Goal: Transaction & Acquisition: Book appointment/travel/reservation

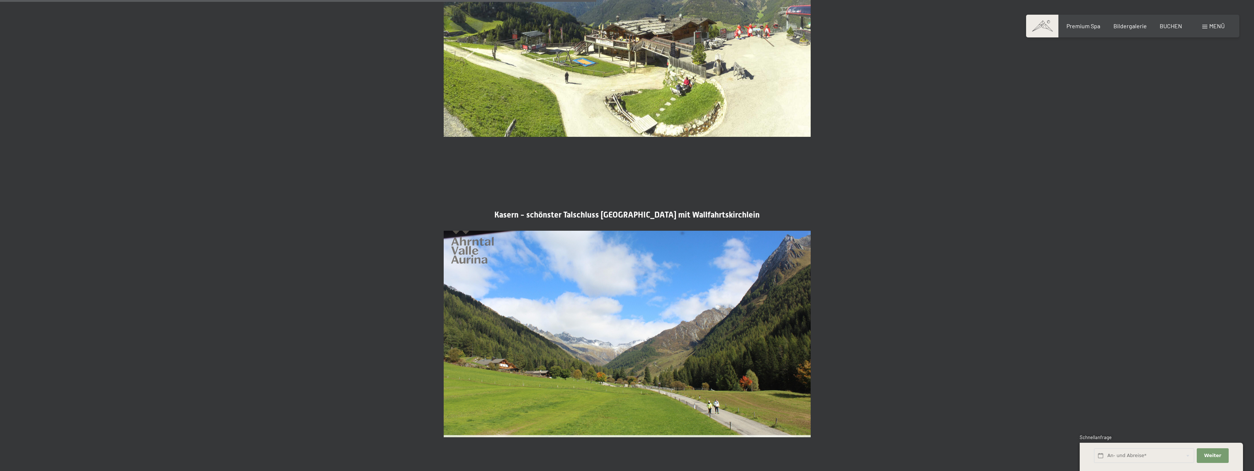
scroll to position [1504, 0]
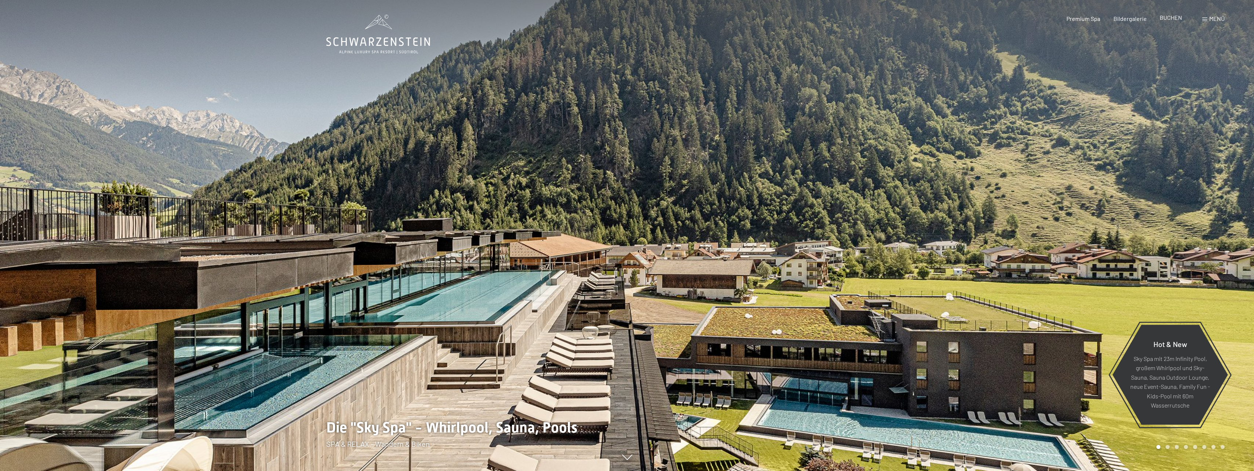
click at [1166, 18] on span "BUCHEN" at bounding box center [1170, 17] width 22 height 7
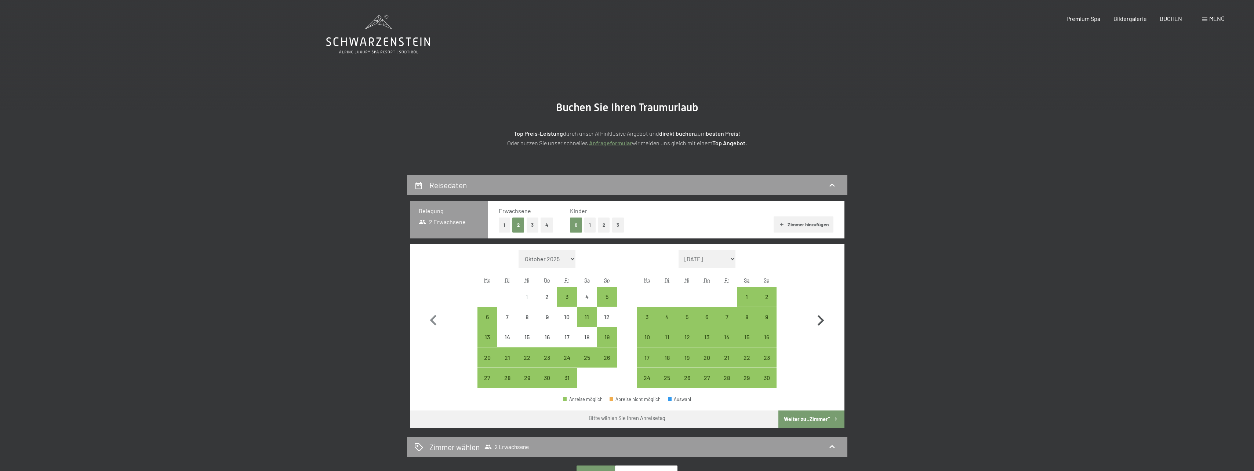
click at [820, 320] on icon "button" at bounding box center [820, 320] width 21 height 21
select select "2025-11-01"
select select "2025-12-01"
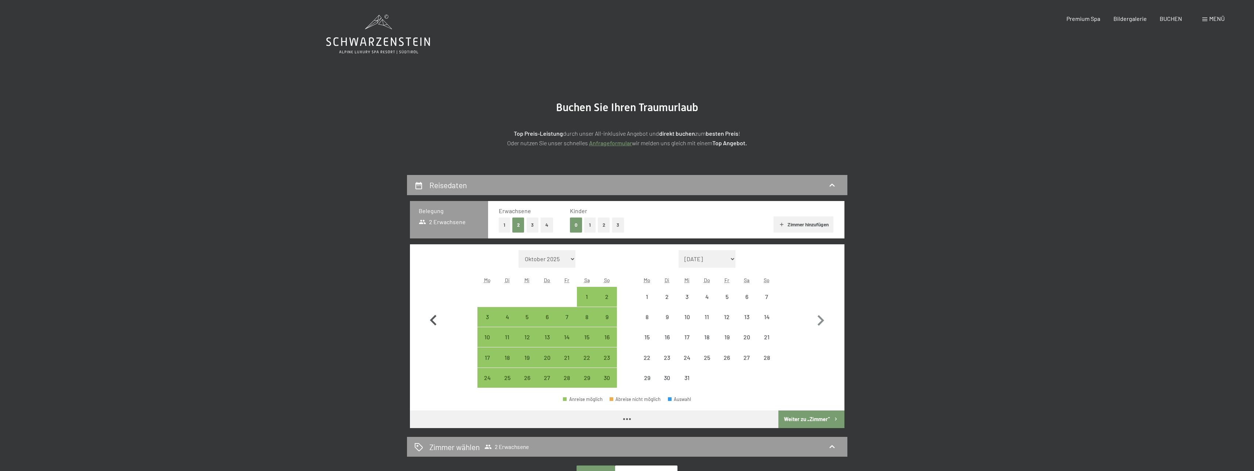
click at [439, 315] on icon "button" at bounding box center [433, 320] width 21 height 21
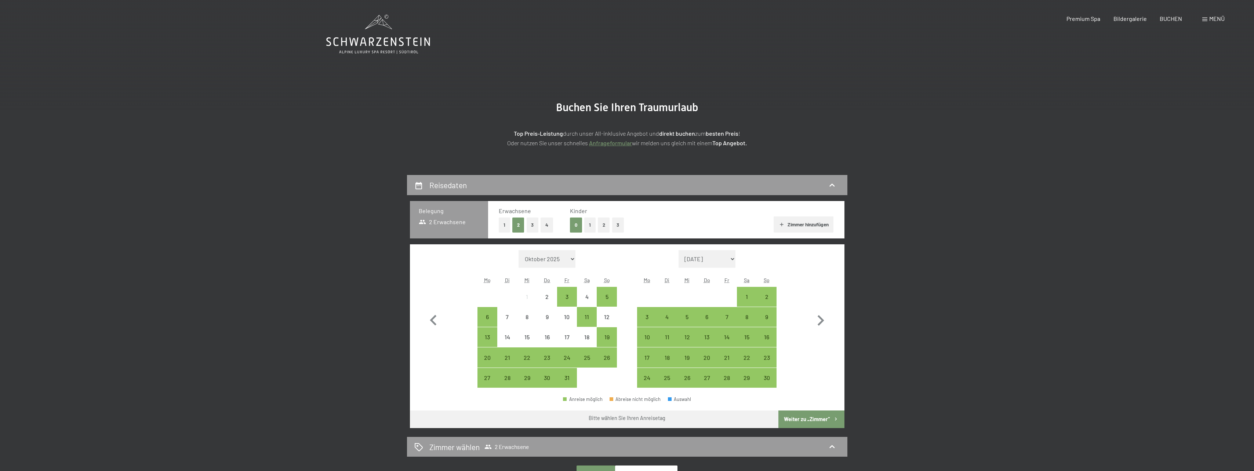
click at [586, 228] on button "1" at bounding box center [589, 225] width 11 height 15
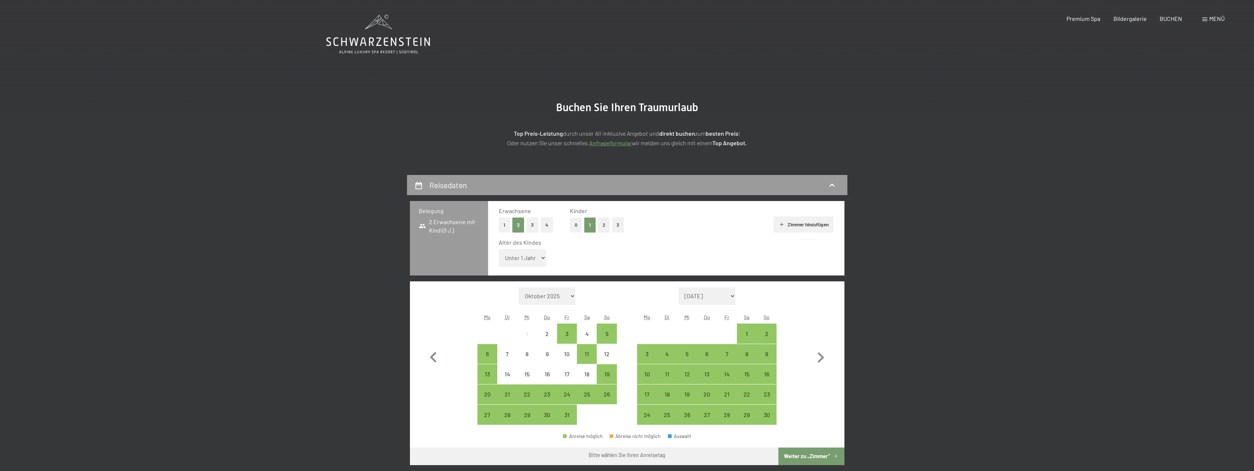
click at [503, 228] on button "1" at bounding box center [504, 225] width 11 height 15
click at [578, 225] on button "0" at bounding box center [576, 225] width 12 height 15
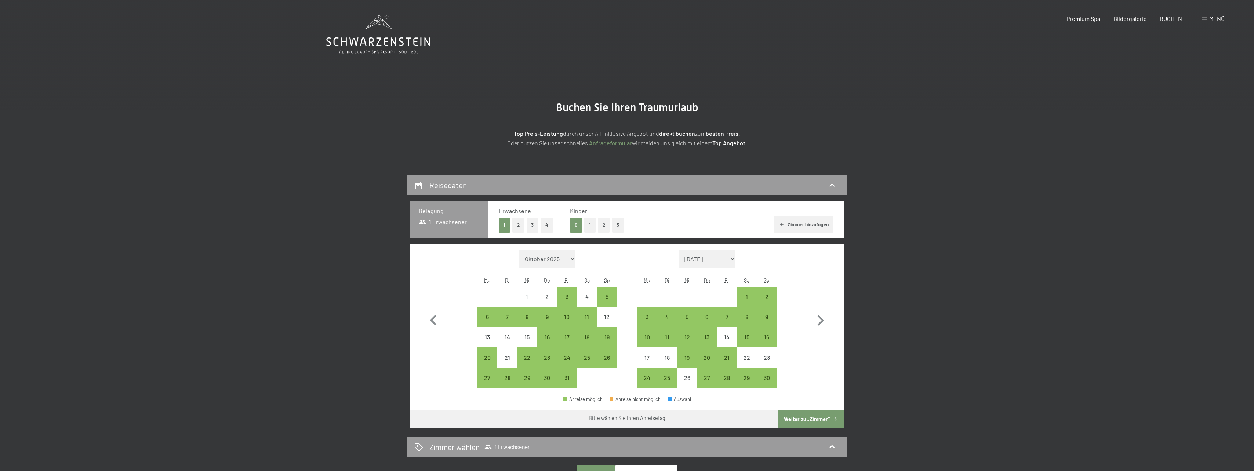
click at [518, 229] on button "2" at bounding box center [518, 225] width 12 height 15
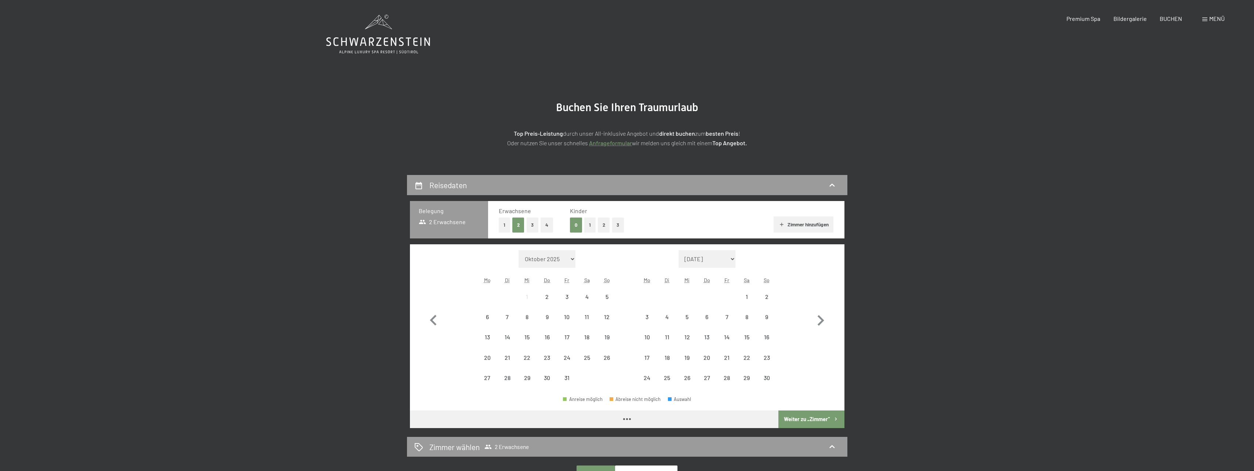
click at [587, 224] on button "1" at bounding box center [589, 225] width 11 height 15
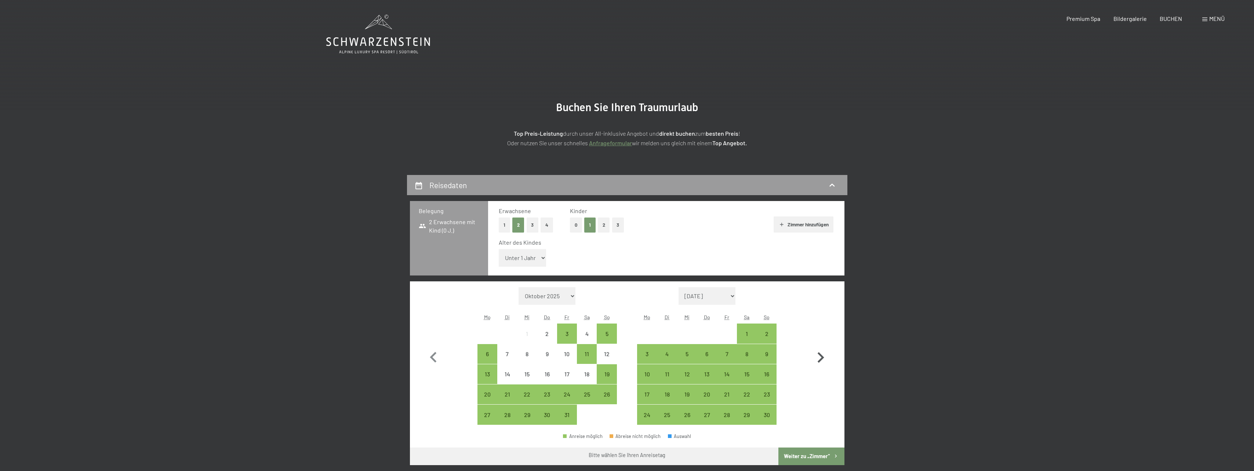
click at [821, 353] on icon "button" at bounding box center [820, 357] width 21 height 21
select select "2025-11-01"
select select "2025-12-01"
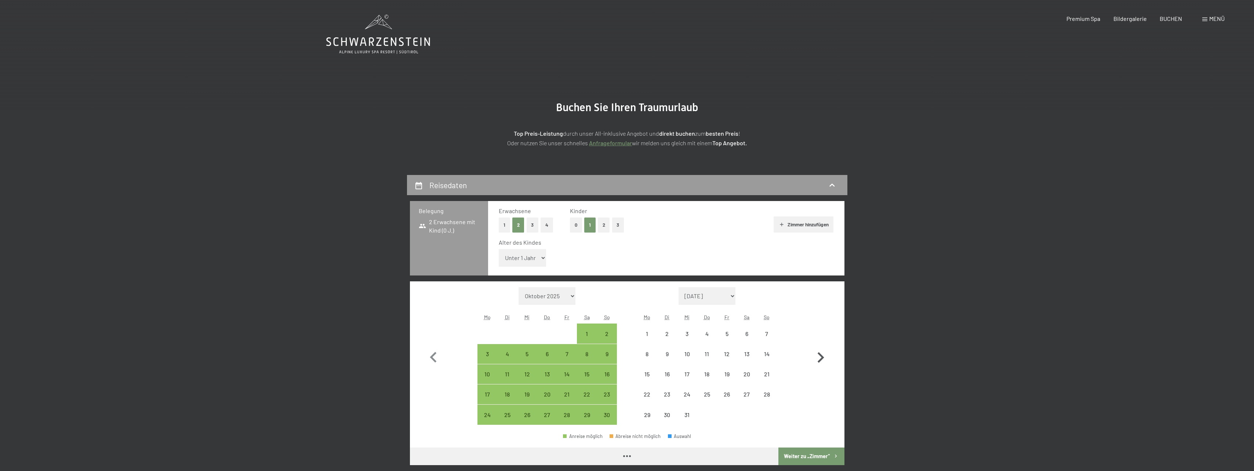
select select "2025-11-01"
select select "2025-12-01"
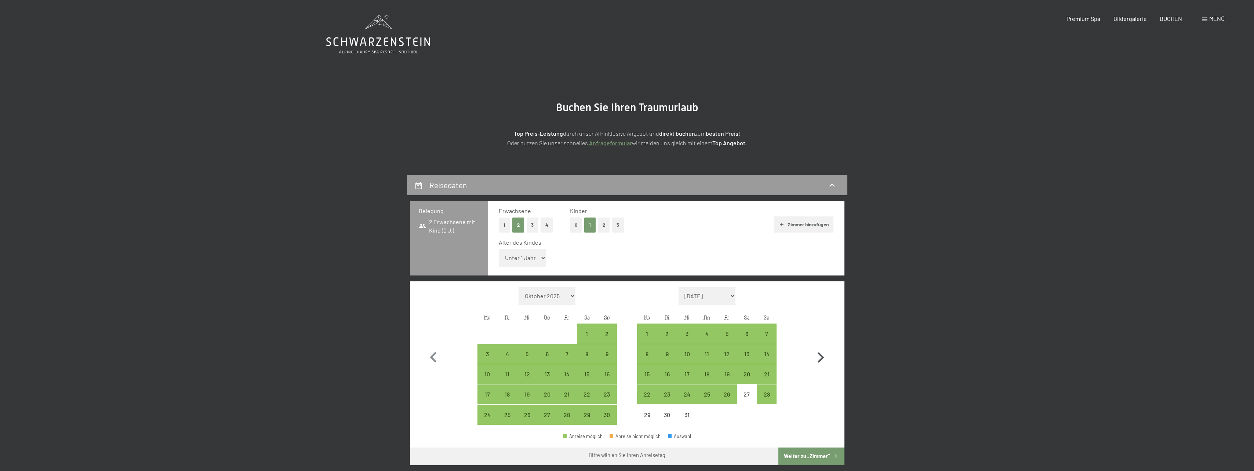
click at [822, 354] on icon "button" at bounding box center [820, 357] width 21 height 21
select select "2025-12-01"
select select "2026-01-01"
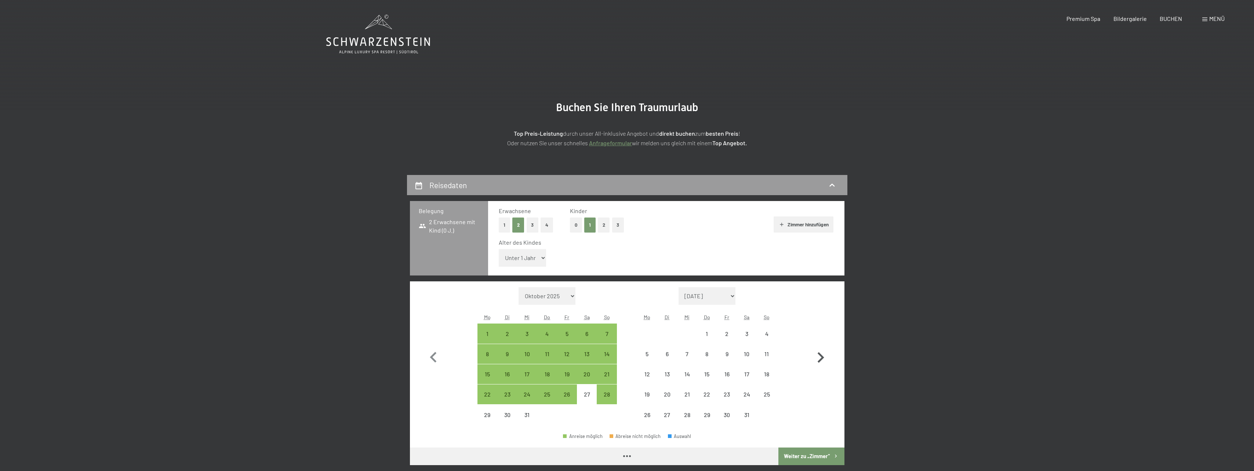
select select "2025-12-01"
select select "2026-01-01"
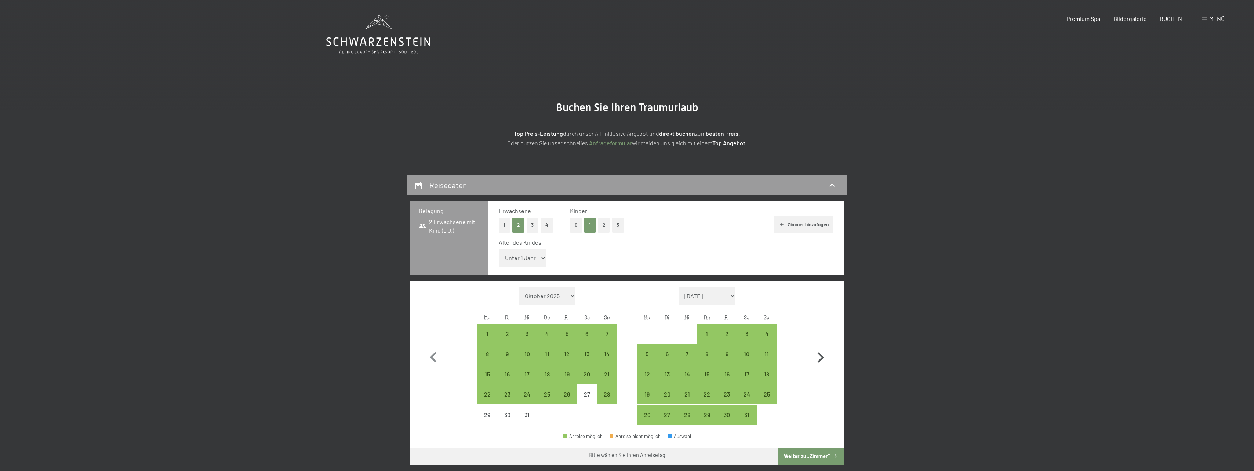
click at [822, 354] on icon "button" at bounding box center [820, 357] width 21 height 21
select select "2026-01-01"
select select "2026-02-01"
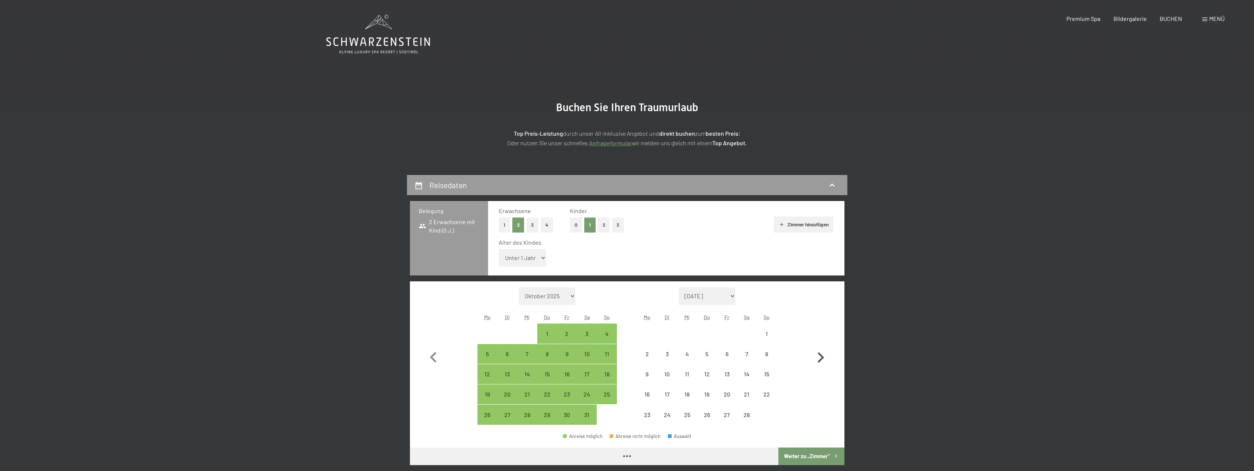
select select "2026-01-01"
select select "2026-02-01"
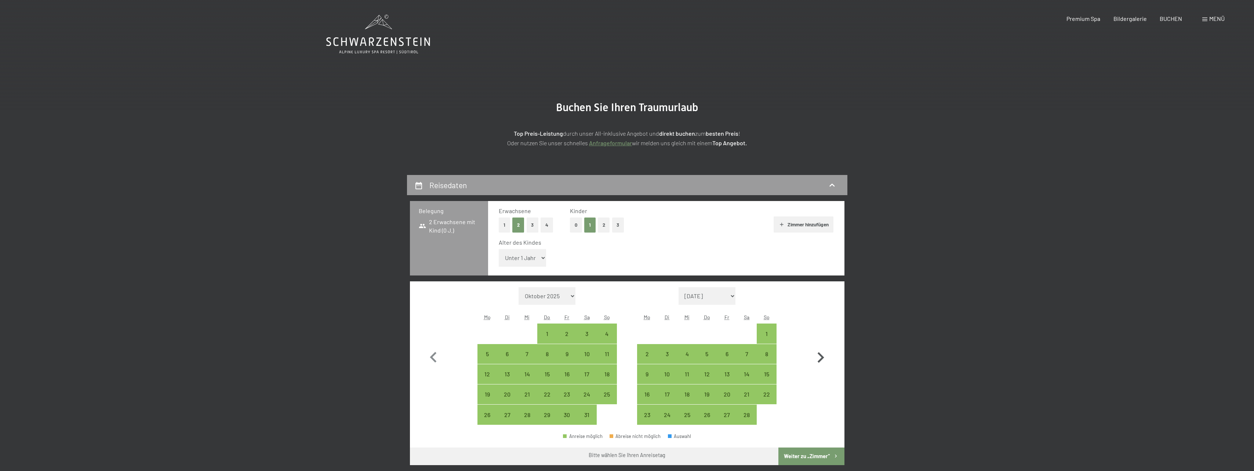
click at [822, 354] on icon "button" at bounding box center [820, 357] width 21 height 21
select select "2026-02-01"
select select "2026-03-01"
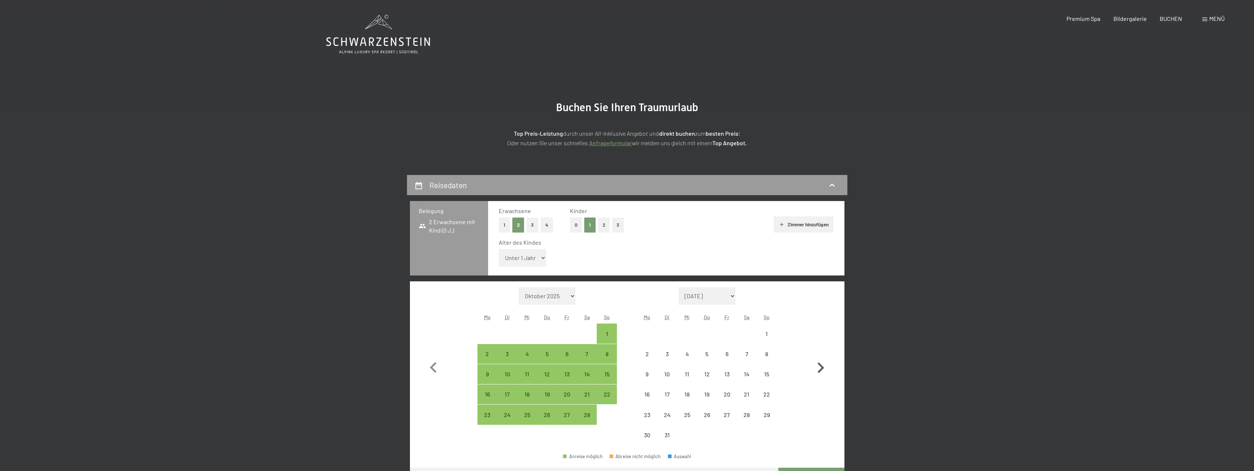
select select "2026-02-01"
select select "2026-03-01"
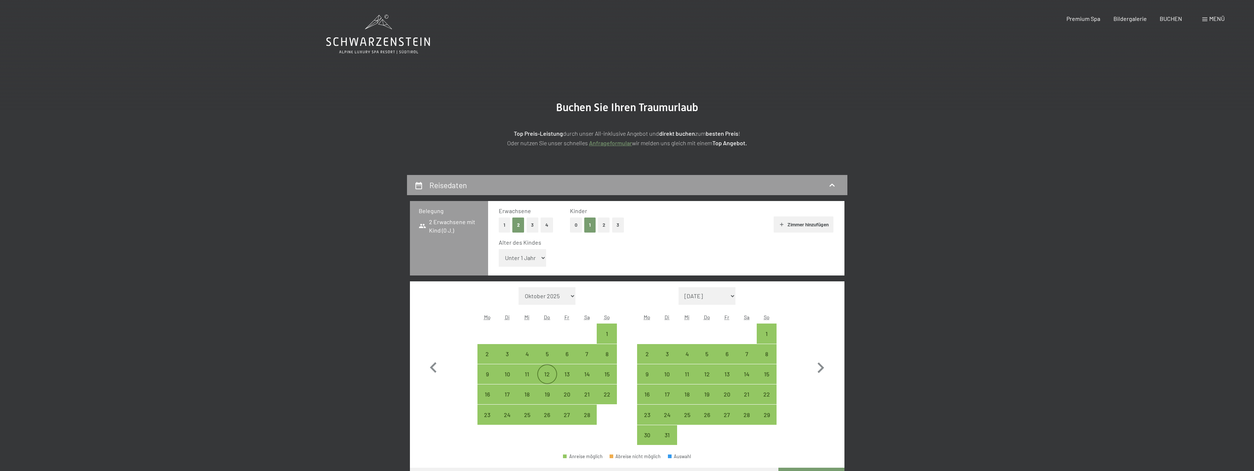
click at [547, 380] on div "12" at bounding box center [547, 380] width 18 height 18
select select "2026-02-01"
select select "2026-03-01"
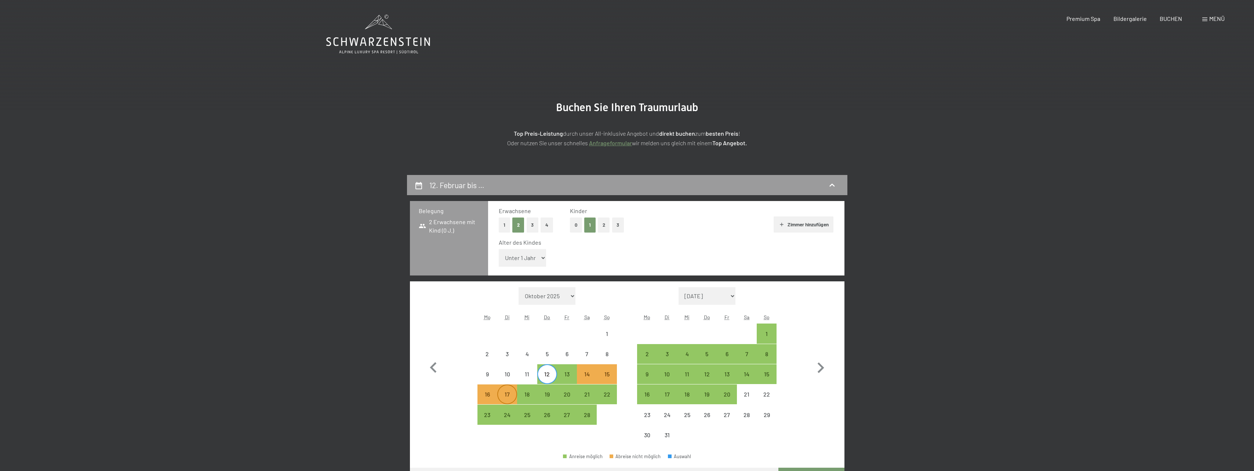
click at [506, 399] on div "17" at bounding box center [507, 400] width 18 height 18
select select "2026-02-01"
select select "2026-03-01"
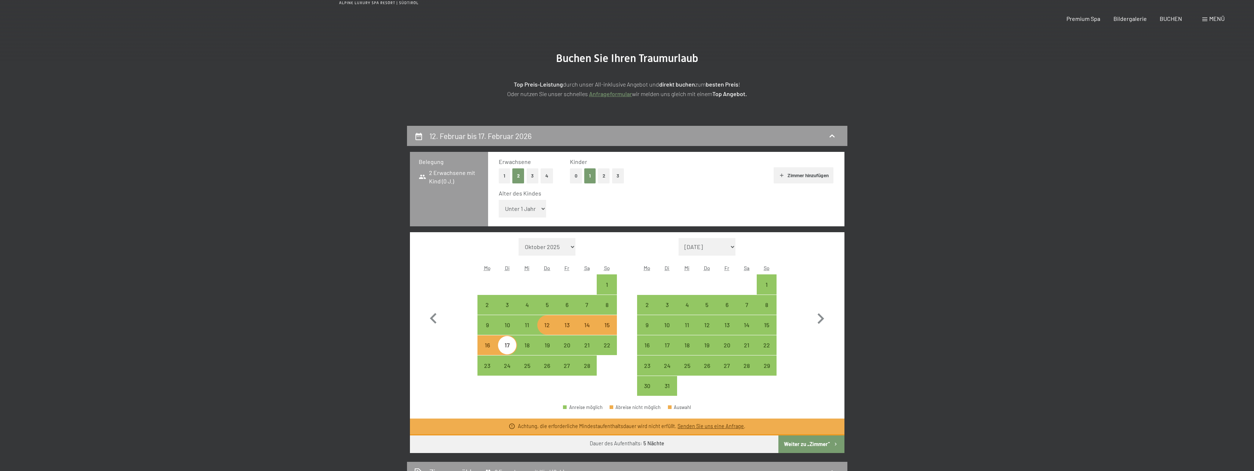
scroll to position [110, 0]
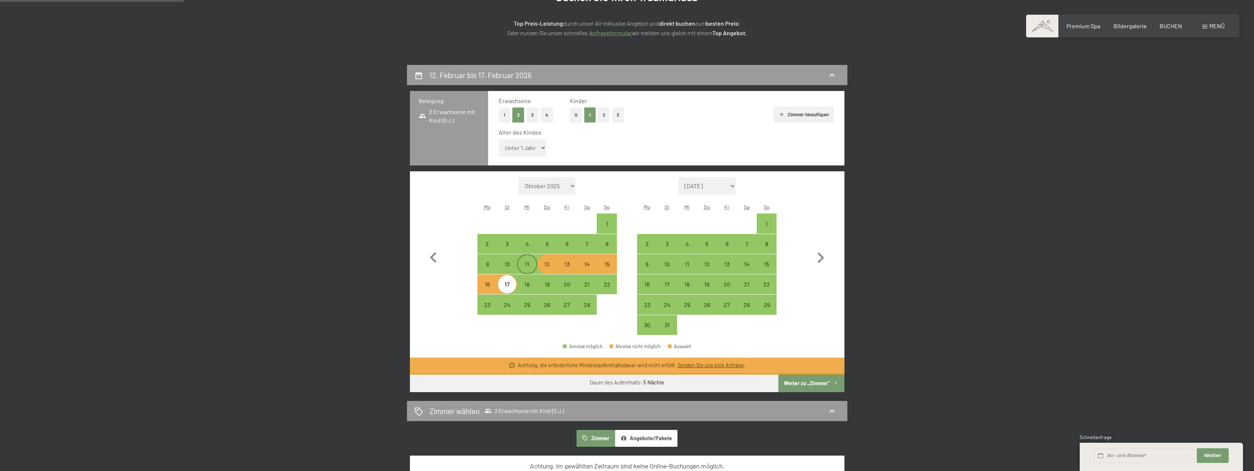
click at [526, 265] on div "11" at bounding box center [527, 270] width 18 height 18
select select "2026-02-01"
select select "2026-03-01"
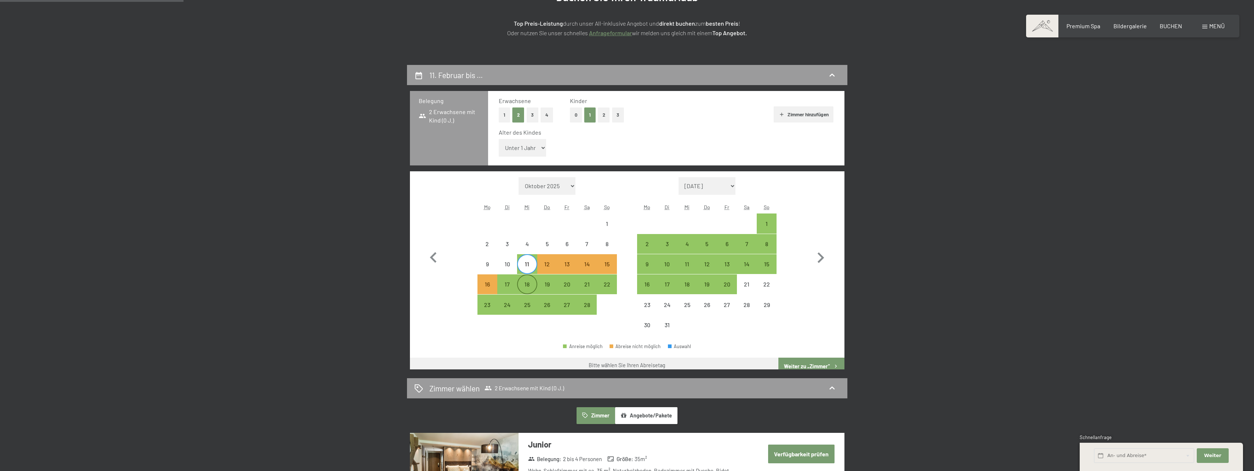
click at [529, 286] on div "18" at bounding box center [527, 290] width 18 height 18
select select "2026-02-01"
select select "2026-03-01"
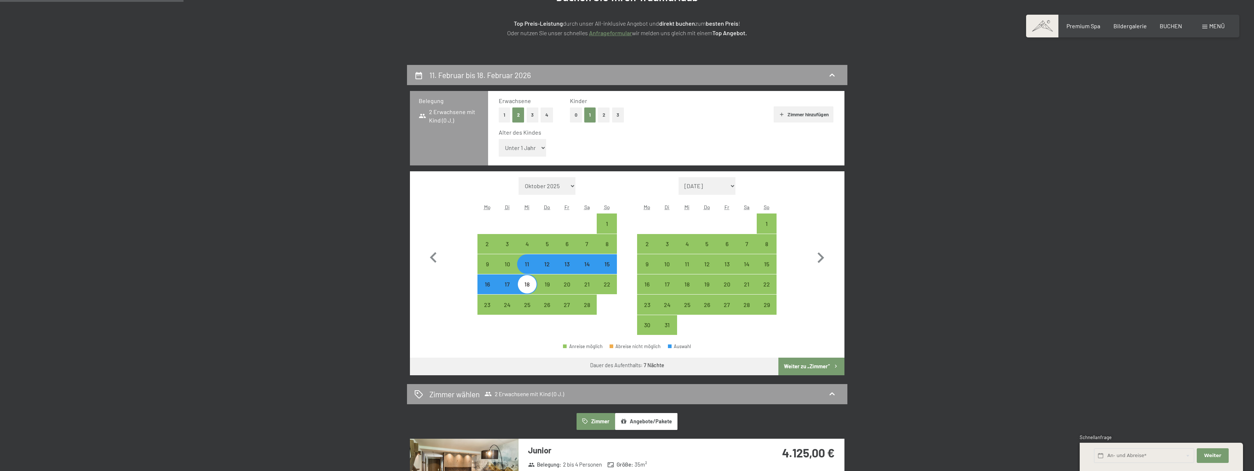
click at [545, 265] on div "12" at bounding box center [547, 270] width 18 height 18
select select "2026-02-01"
select select "2026-03-01"
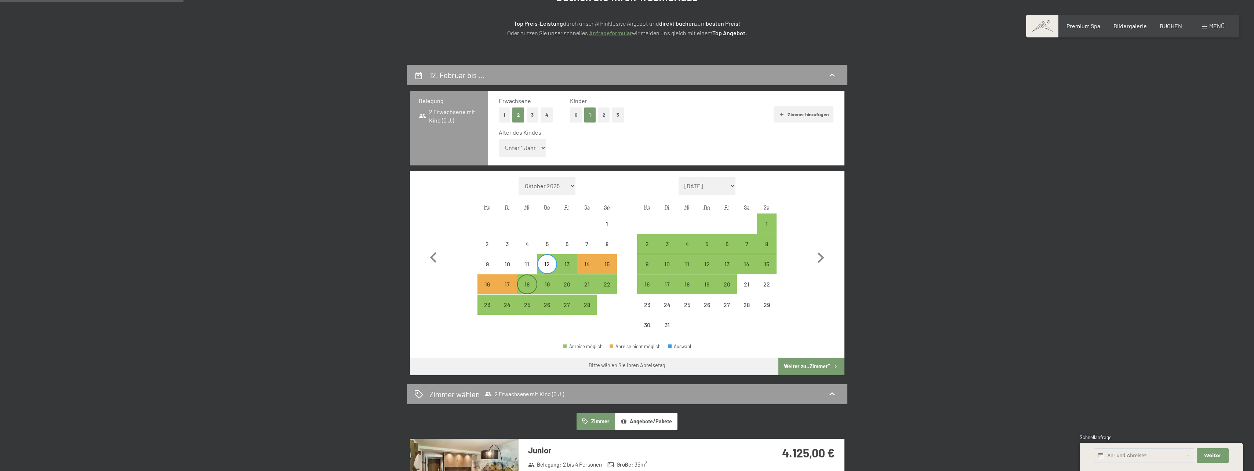
click at [521, 282] on div "18" at bounding box center [527, 290] width 18 height 18
select select "2026-02-01"
select select "2026-03-01"
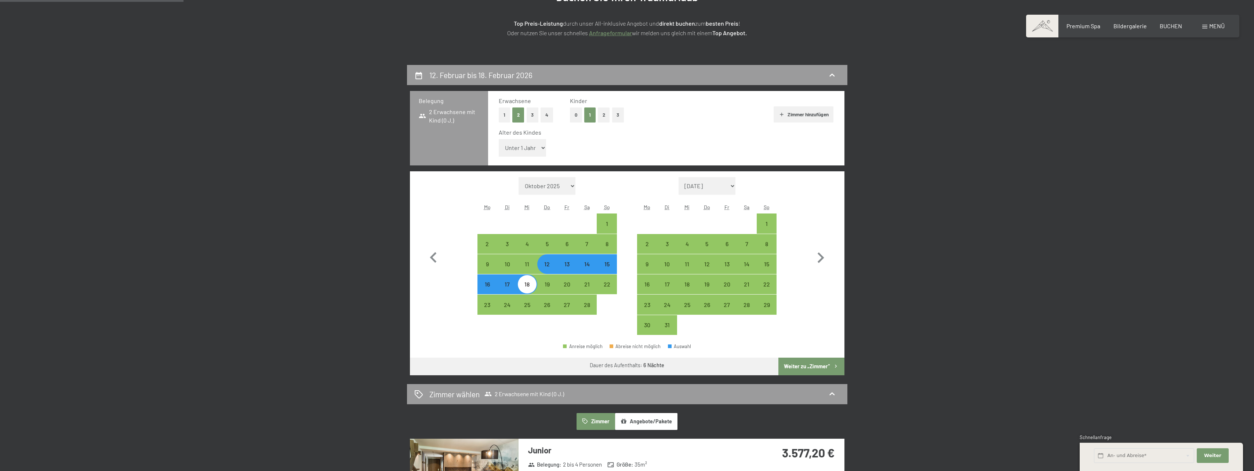
click at [537, 267] on div "12" at bounding box center [547, 264] width 20 height 20
select select "2026-02-01"
select select "2026-03-01"
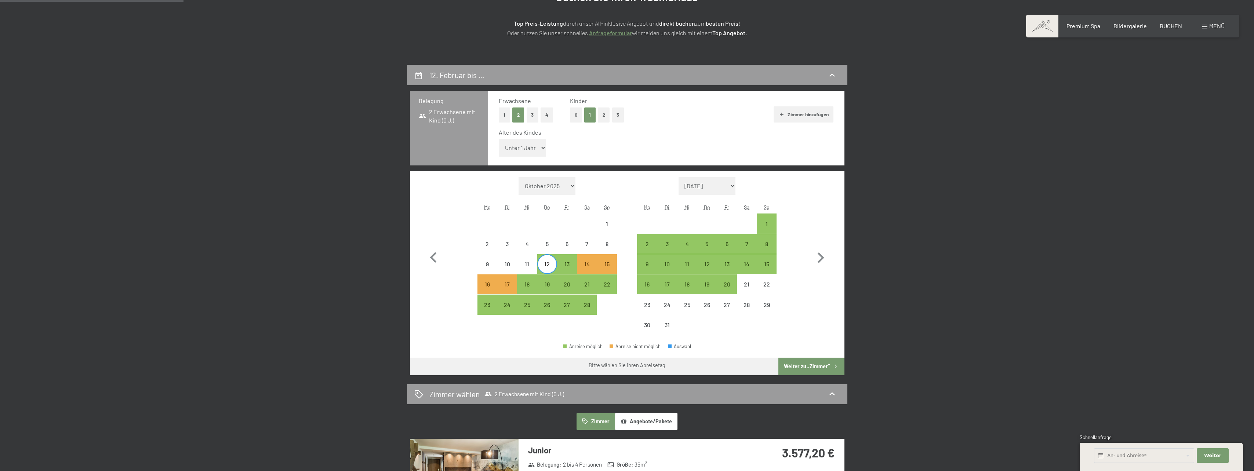
click at [471, 205] on div "Monat/Jahr Oktober 2025 November 2025 Dezember 2025 Januar 2026 Februar 2026 Mä…" at bounding box center [627, 256] width 408 height 158
click at [548, 267] on div "12" at bounding box center [547, 270] width 18 height 18
select select "2026-02-01"
select select "2026-03-01"
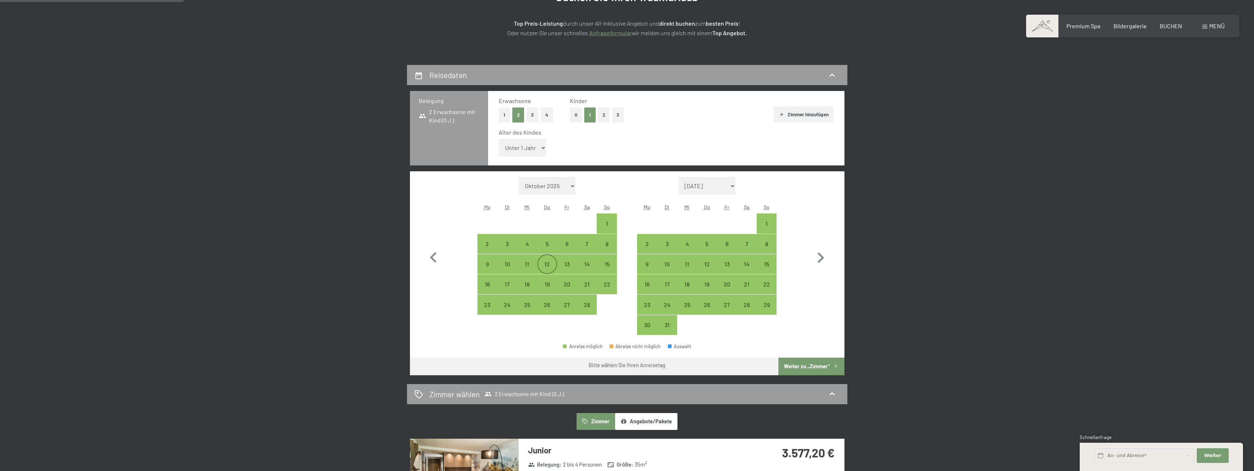
click at [549, 269] on div "12" at bounding box center [547, 270] width 18 height 18
select select "2026-02-01"
select select "2026-03-01"
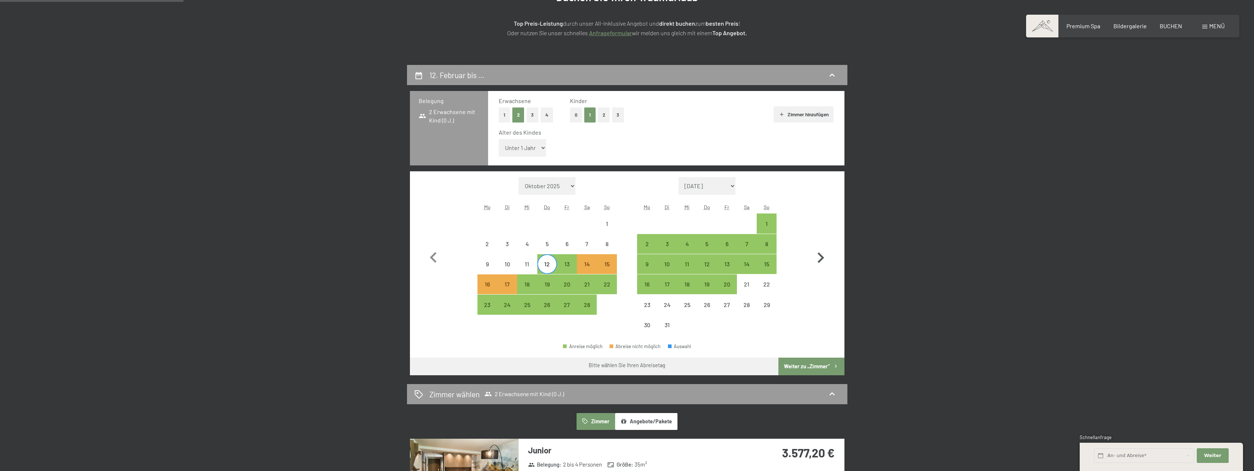
click at [823, 257] on icon "button" at bounding box center [820, 257] width 7 height 11
select select "2026-03-01"
select select "2026-04-01"
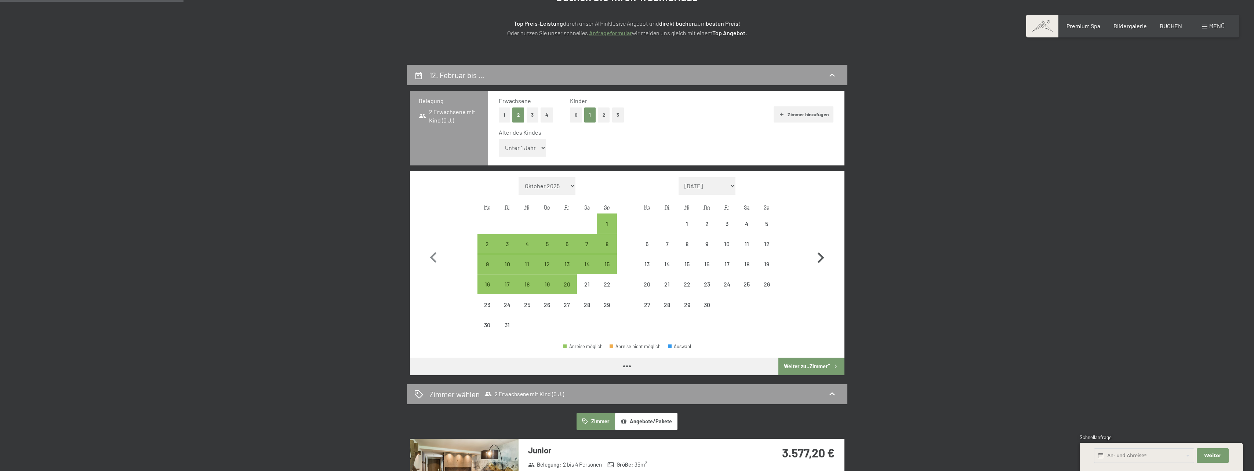
select select "2026-03-01"
select select "2026-04-01"
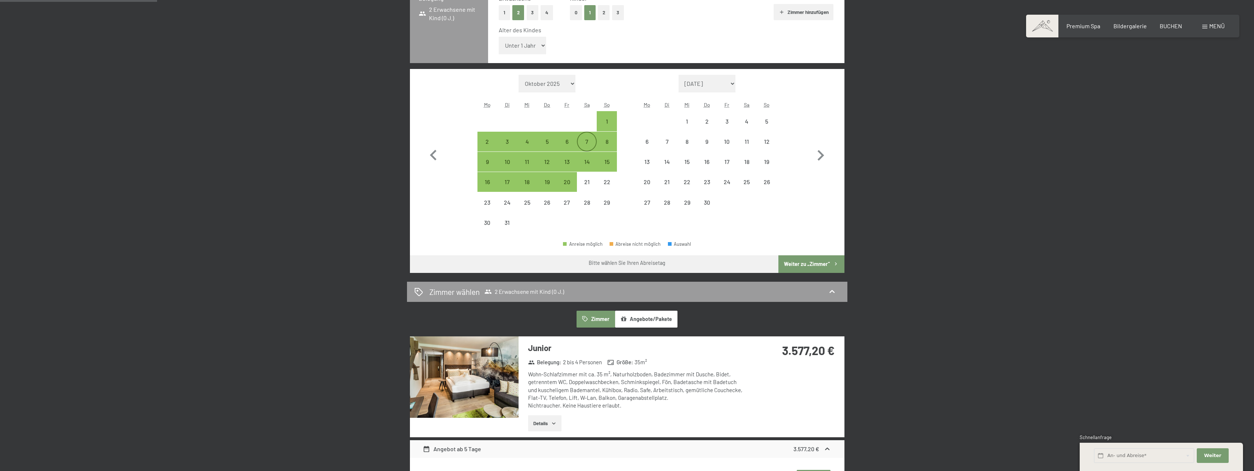
scroll to position [147, 0]
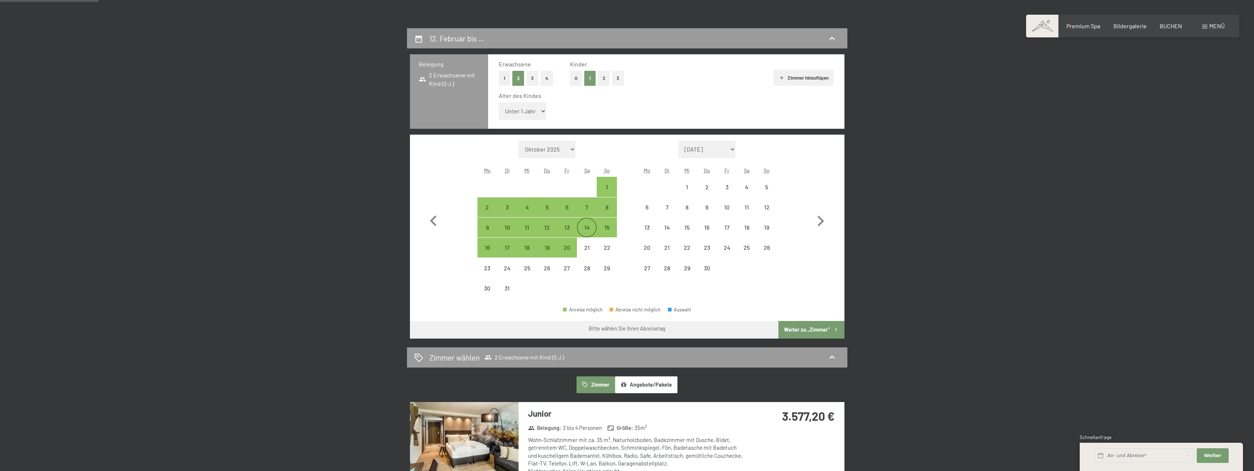
click at [588, 229] on div "14" at bounding box center [586, 234] width 18 height 18
select select "2026-03-01"
select select "2026-04-01"
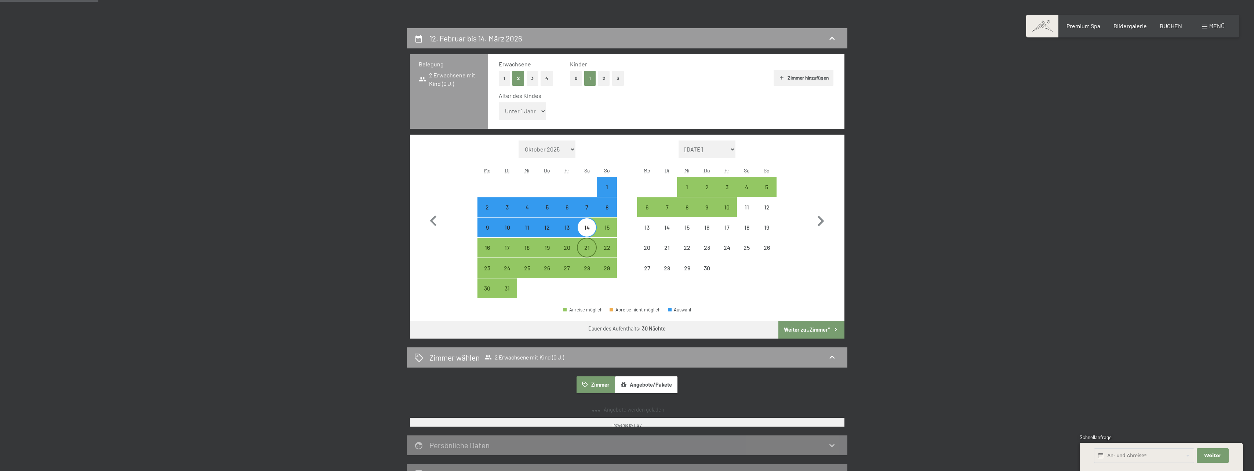
click at [586, 248] on div "21" at bounding box center [586, 254] width 18 height 18
select select "2026-03-01"
select select "2026-04-01"
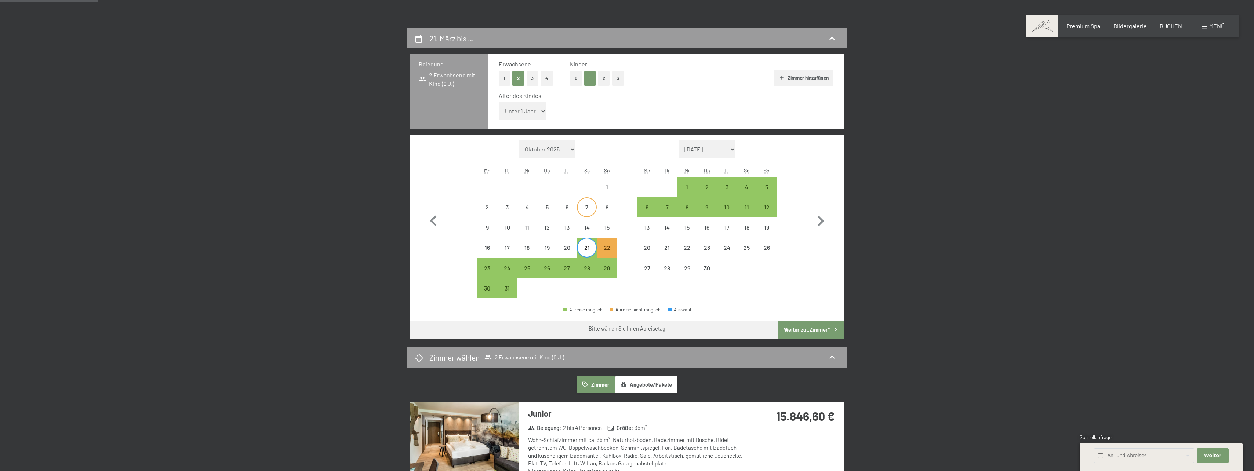
click at [587, 212] on div "7" at bounding box center [586, 213] width 18 height 18
select select "2026-03-01"
select select "2026-04-01"
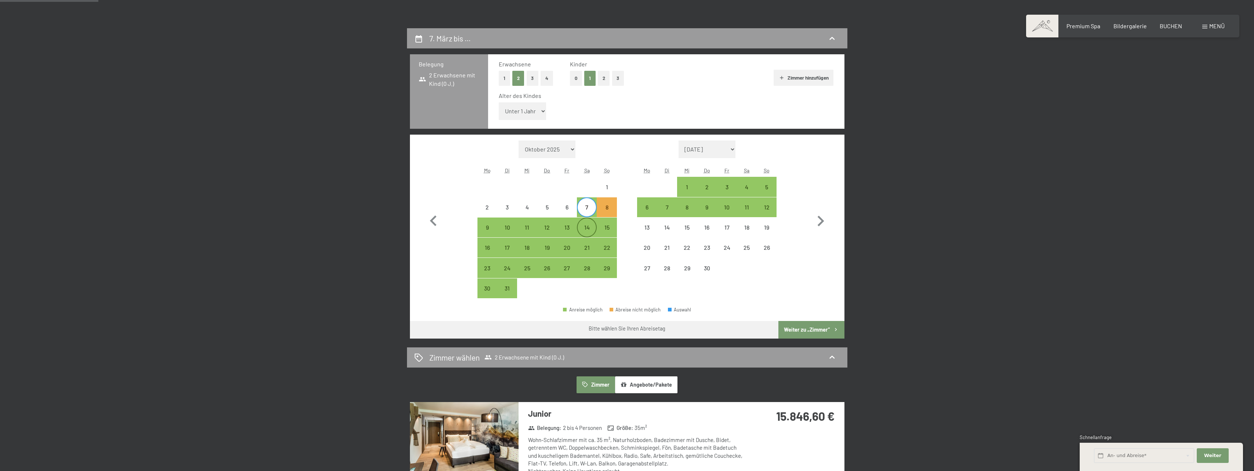
click at [591, 226] on div "14" at bounding box center [586, 234] width 18 height 18
select select "2026-03-01"
select select "2026-04-01"
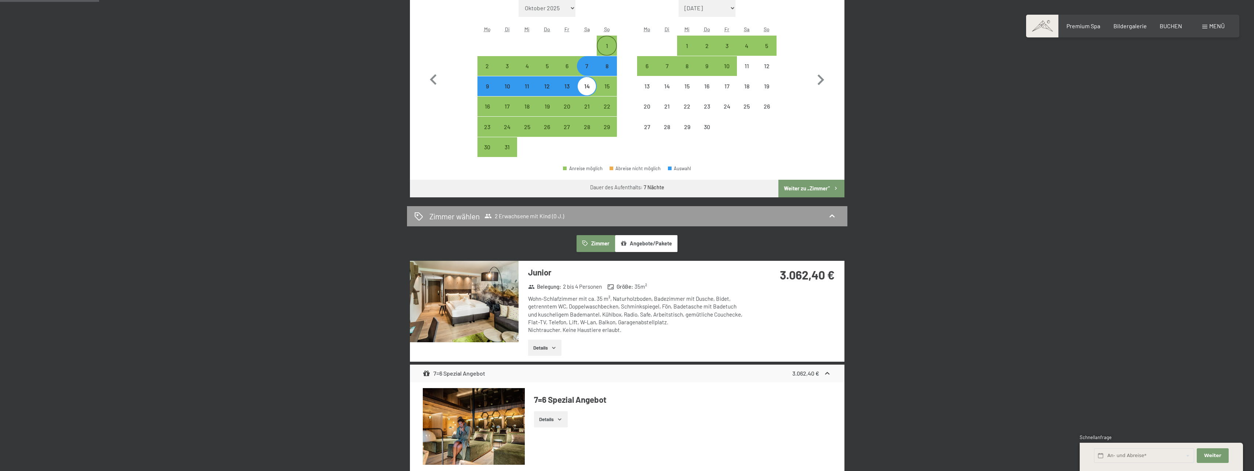
scroll to position [183, 0]
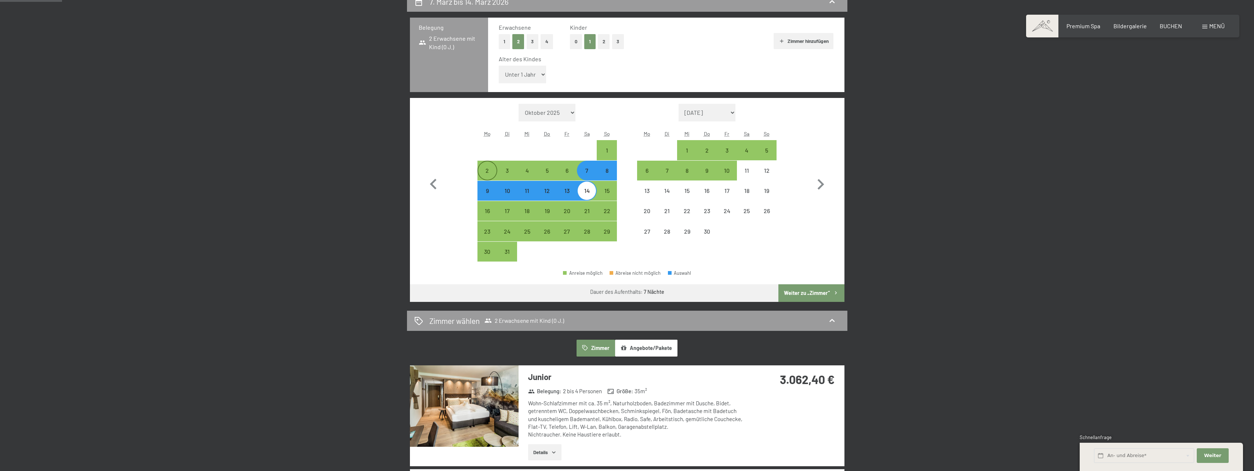
click at [491, 177] on div "2" at bounding box center [487, 177] width 18 height 18
select select "2026-03-01"
select select "2026-04-01"
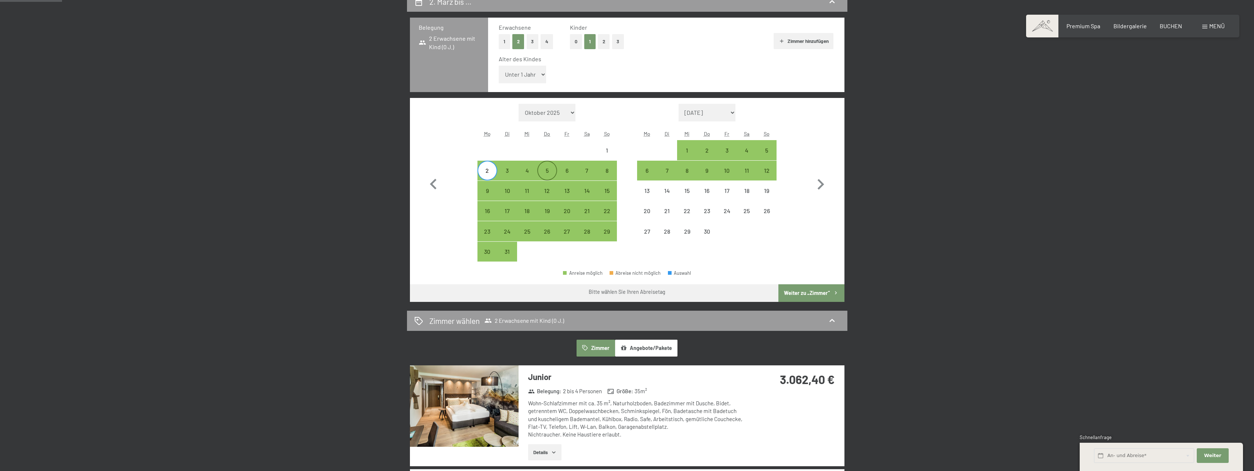
click at [551, 179] on div "5" at bounding box center [547, 177] width 18 height 18
select select "2026-03-01"
select select "2026-04-01"
click at [574, 40] on button "0" at bounding box center [576, 41] width 12 height 15
select select "2026-03-01"
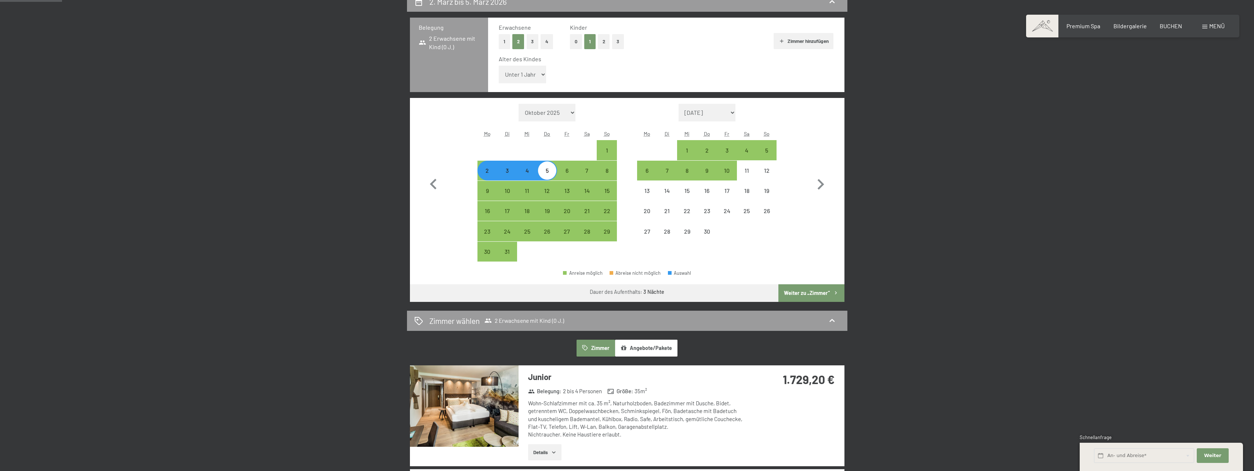
select select "2026-04-01"
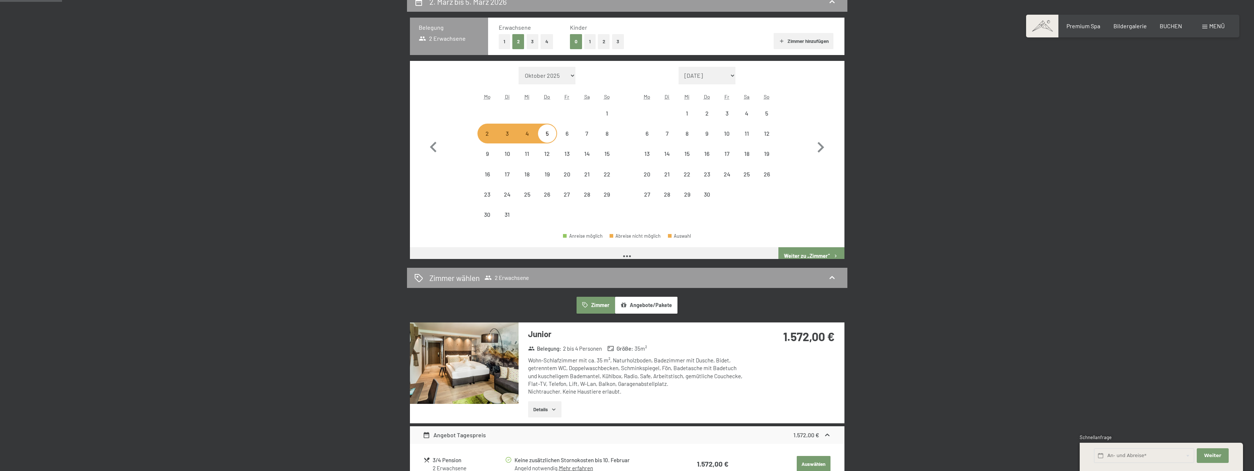
select select "2026-03-01"
select select "2026-04-01"
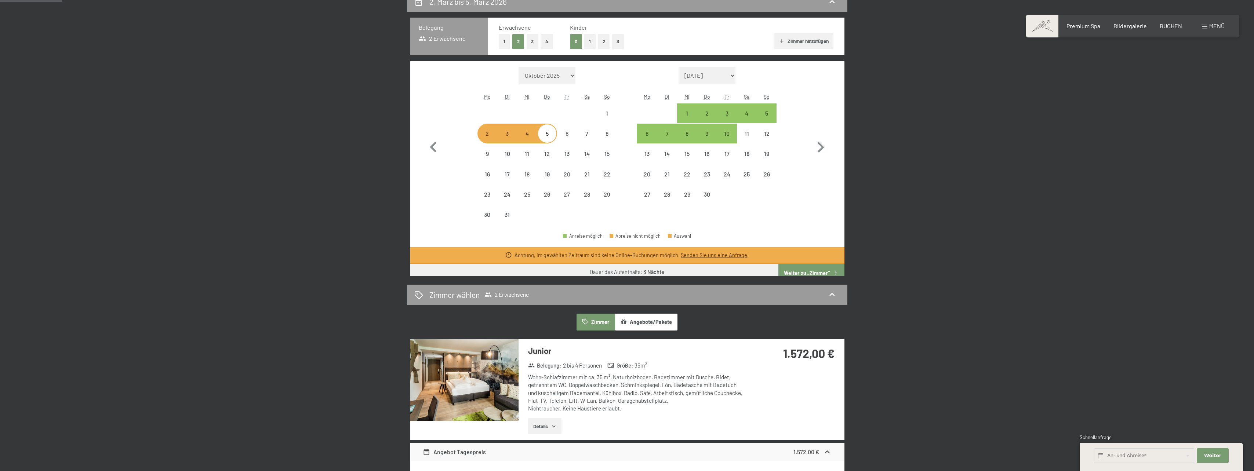
click at [505, 41] on button "1" at bounding box center [504, 41] width 11 height 15
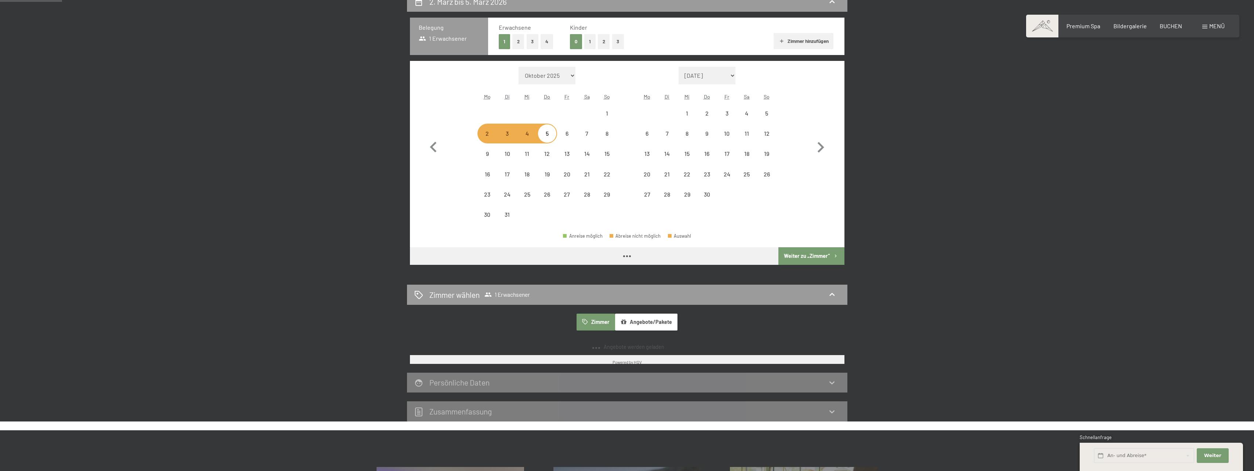
select select "2026-03-01"
select select "2026-04-01"
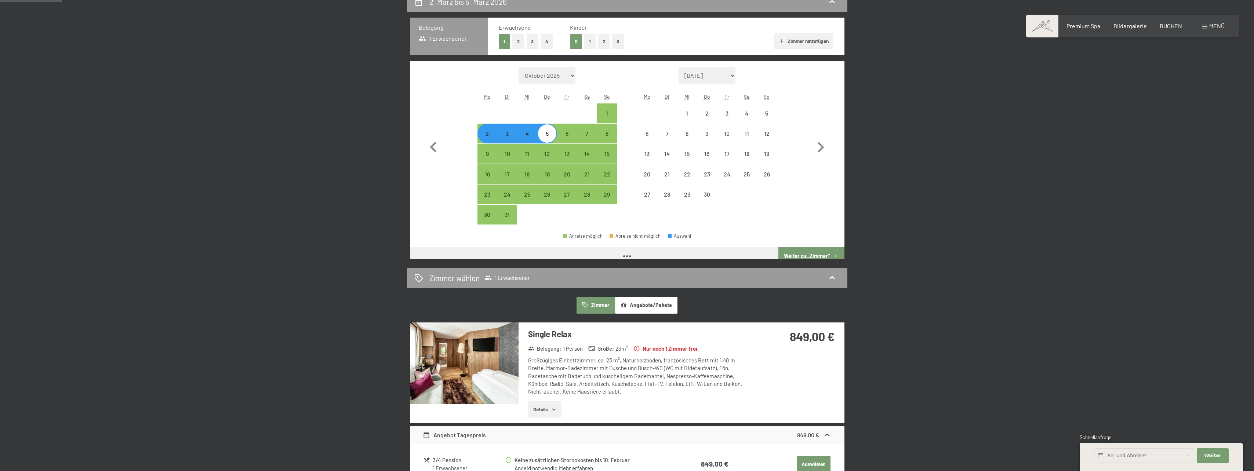
select select "2026-03-01"
select select "2026-04-01"
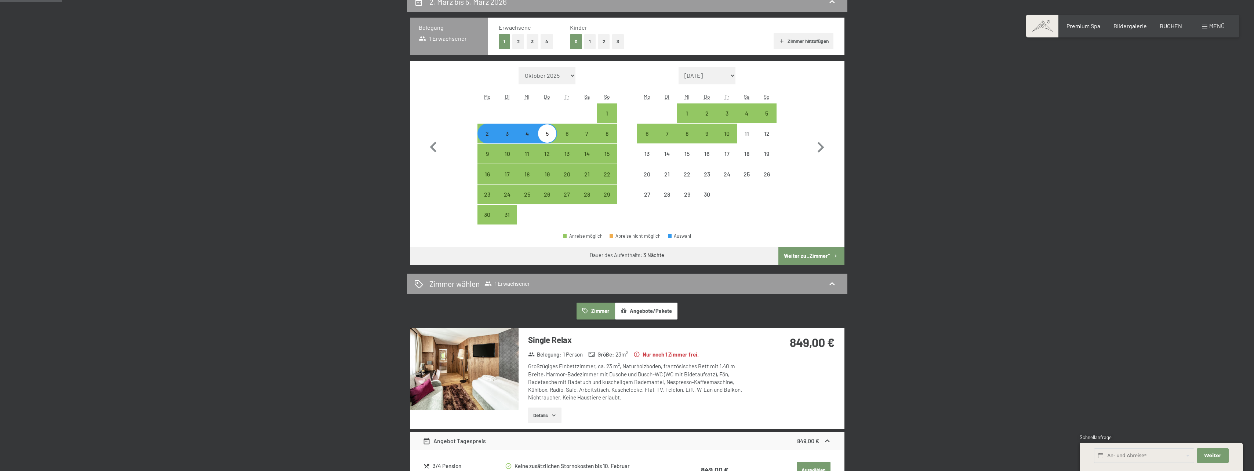
select select "2026-03-01"
select select "2026-04-01"
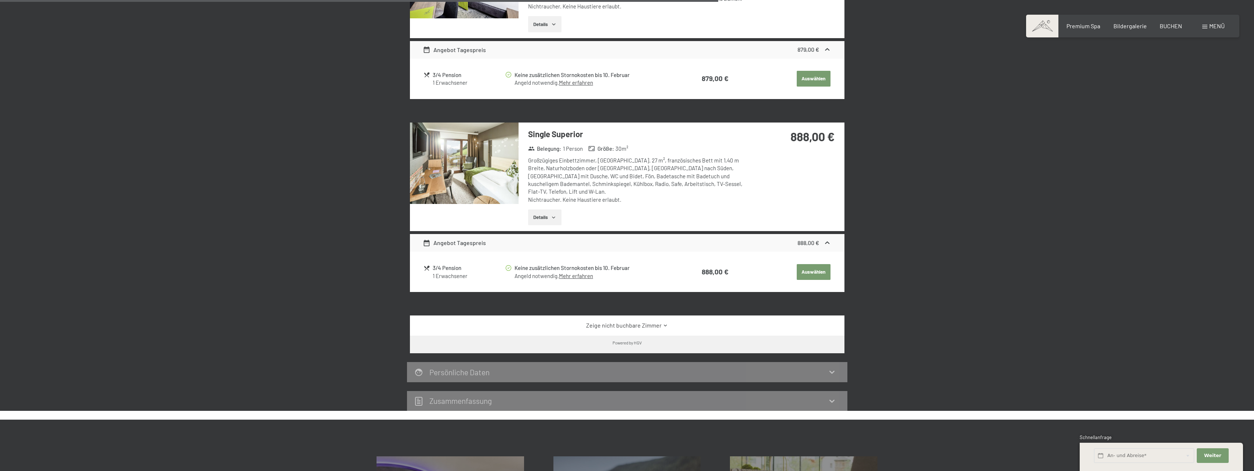
scroll to position [770, 0]
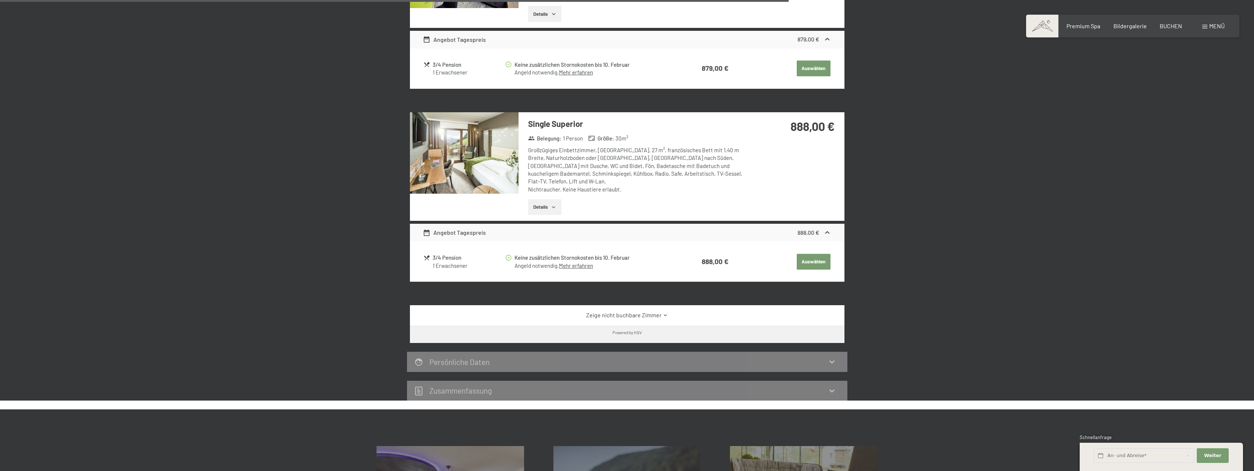
click at [654, 311] on link "Zeige nicht buchbare Zimmer" at bounding box center [627, 315] width 408 height 8
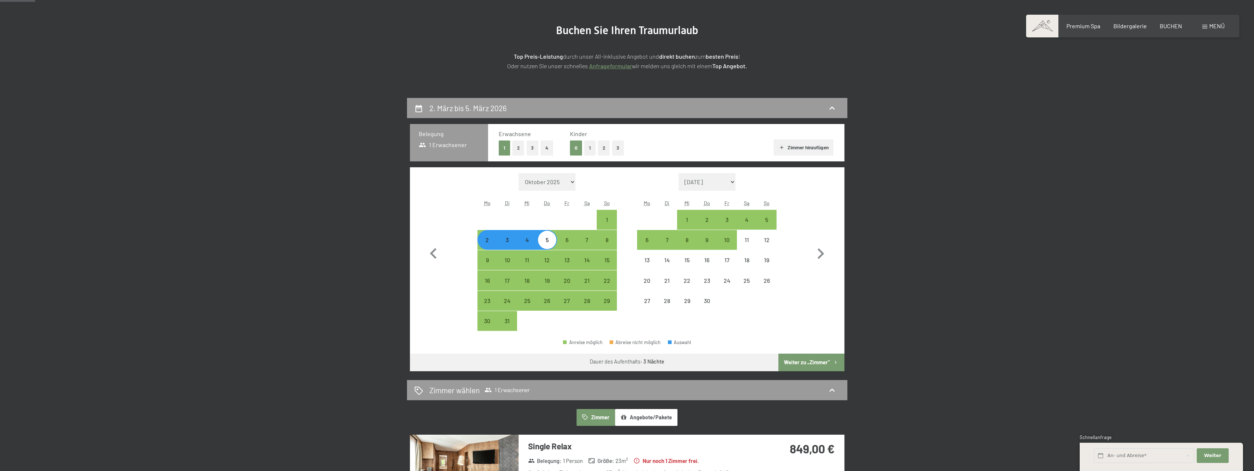
scroll to position [73, 0]
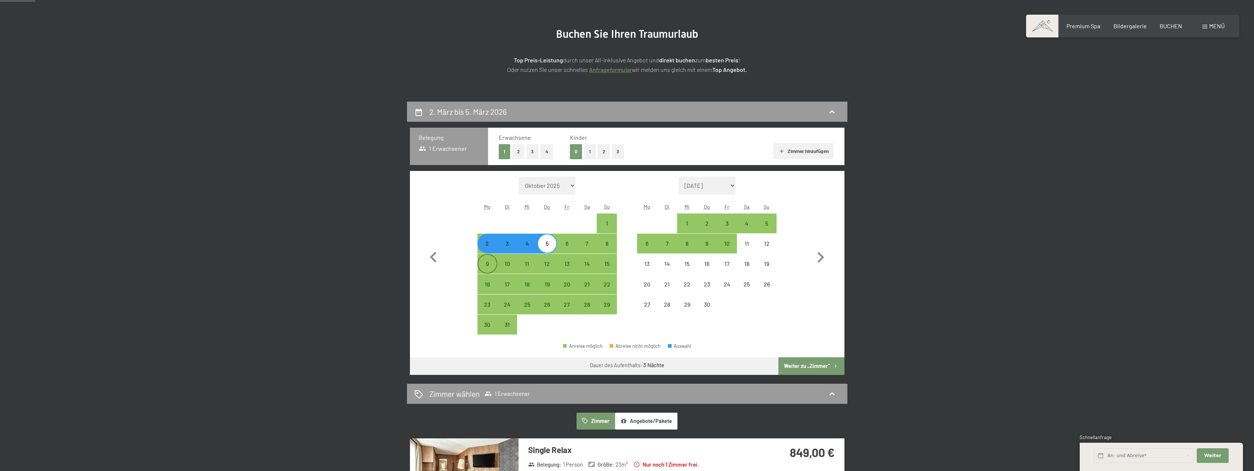
click at [482, 266] on div "9" at bounding box center [487, 270] width 18 height 18
select select "2026-03-01"
select select "2026-04-01"
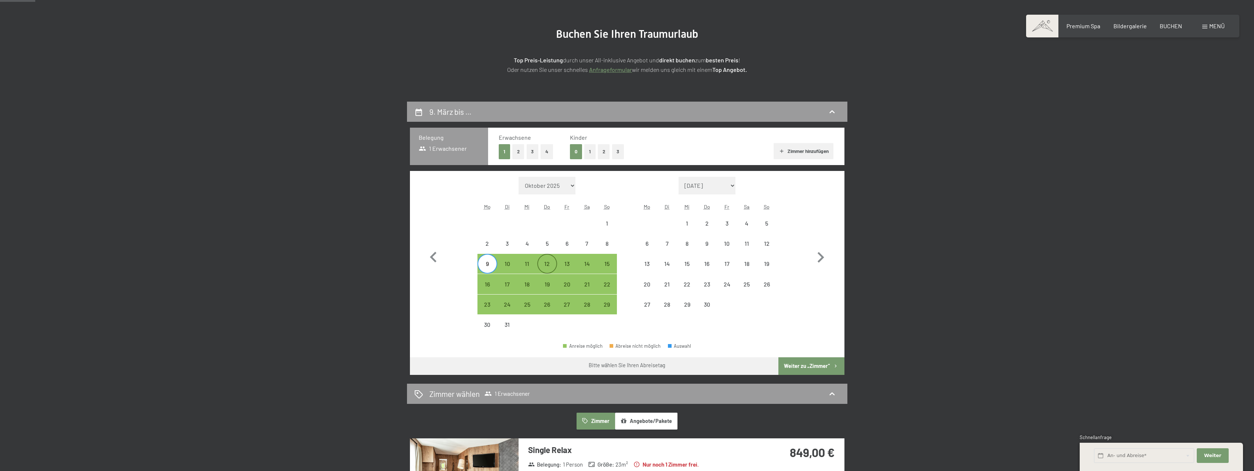
click at [544, 261] on div "12" at bounding box center [547, 270] width 18 height 18
select select "2026-03-01"
select select "2026-04-01"
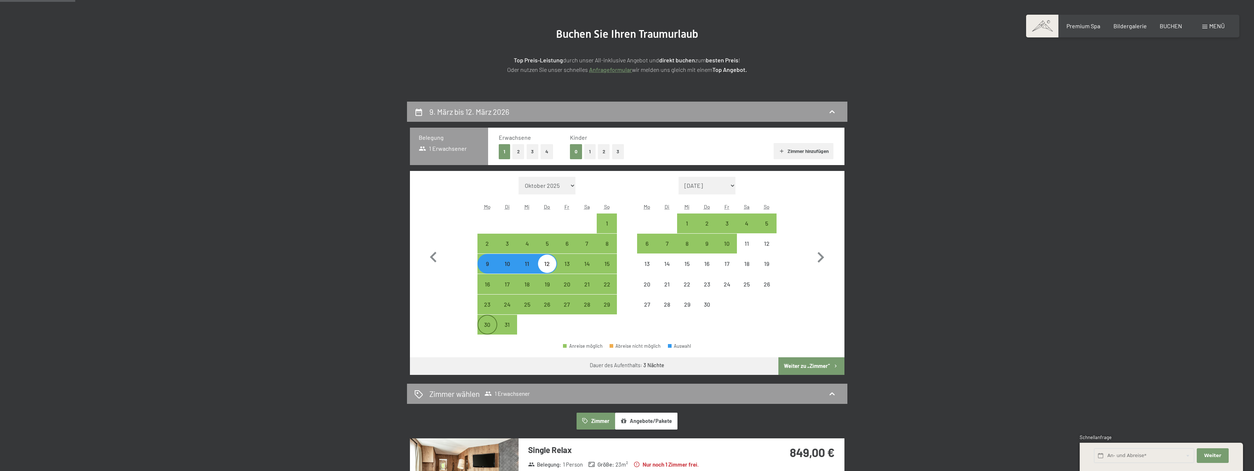
click at [484, 320] on div "30" at bounding box center [487, 325] width 18 height 18
select select "2026-03-01"
select select "2026-04-01"
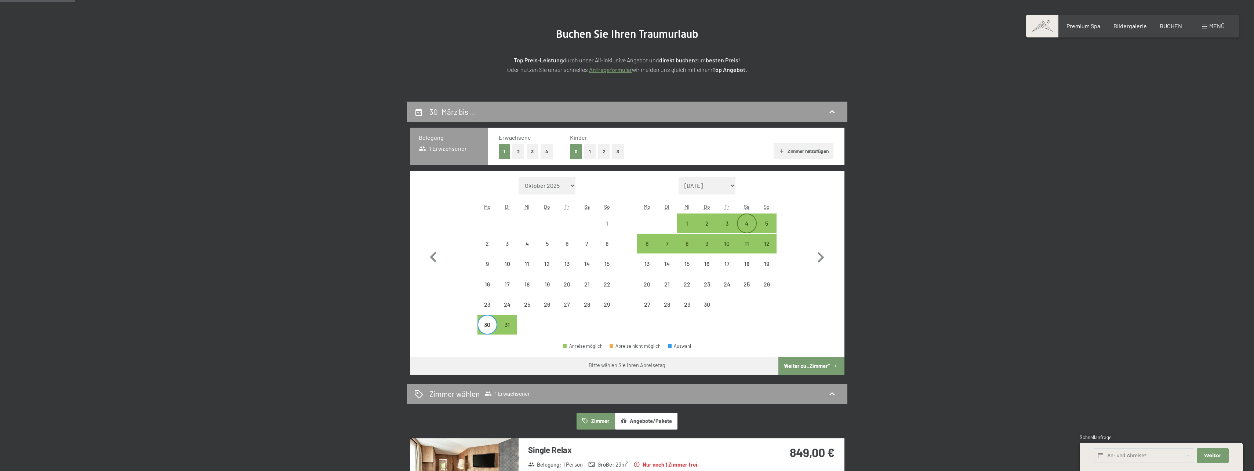
click at [749, 227] on div "4" at bounding box center [746, 229] width 18 height 18
select select "2026-03-01"
select select "2026-04-01"
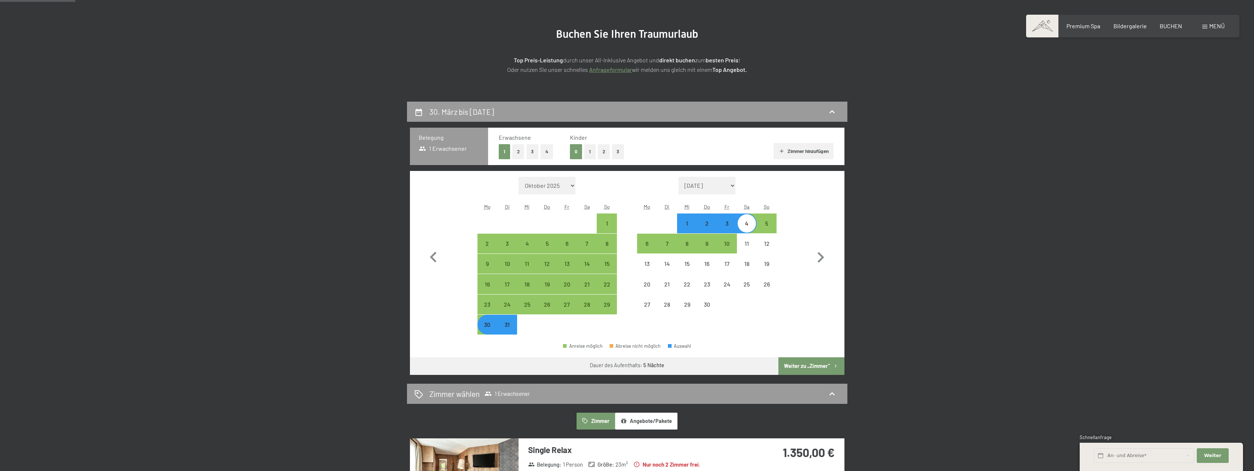
click at [748, 226] on div "4" at bounding box center [746, 229] width 18 height 18
select select "2026-03-01"
select select "2026-04-01"
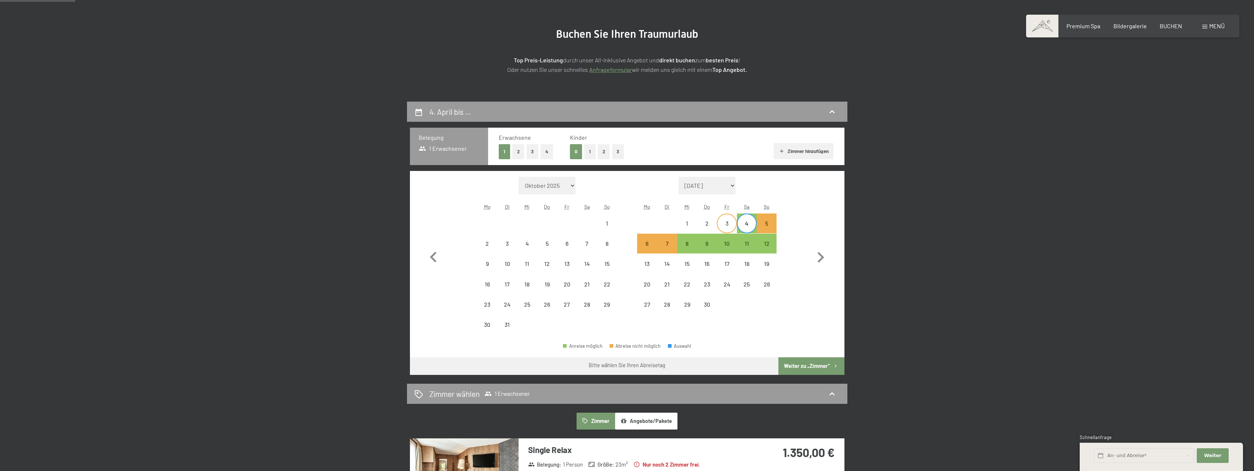
click at [735, 225] on div "3" at bounding box center [726, 229] width 18 height 18
select select "2026-03-01"
select select "2026-04-01"
click at [748, 242] on div "11" at bounding box center [746, 250] width 18 height 18
select select "2026-03-01"
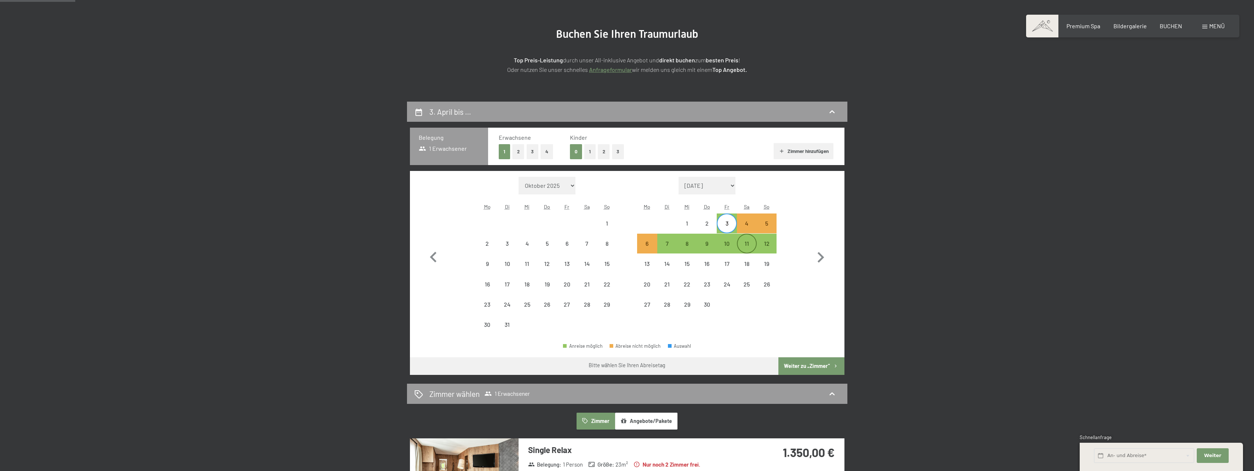
select select "2026-04-01"
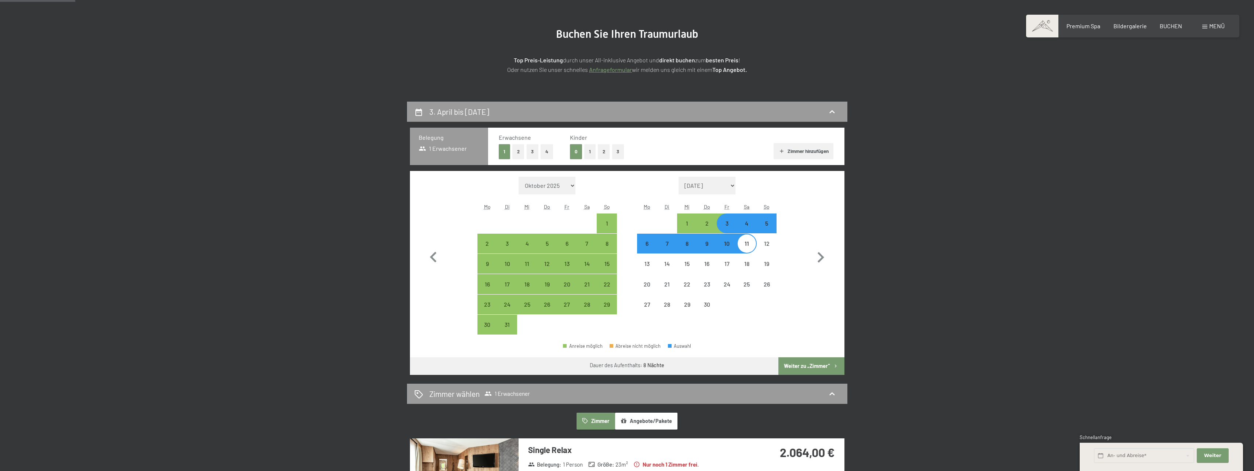
click at [593, 156] on button "1" at bounding box center [589, 151] width 11 height 15
select select "2026-03-01"
select select "2026-04-01"
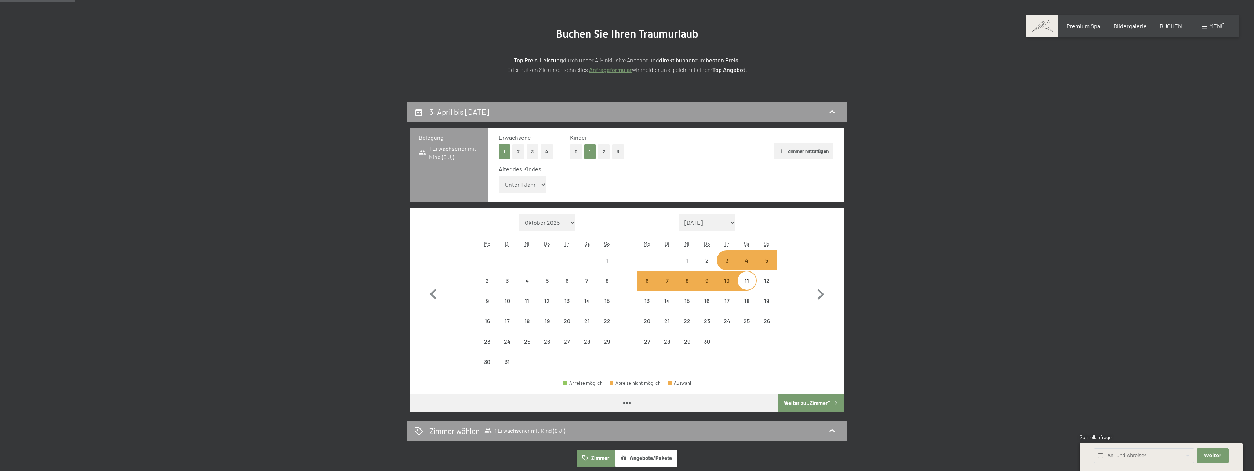
click at [514, 153] on button "2" at bounding box center [518, 151] width 12 height 15
select select "2026-03-01"
select select "2026-04-01"
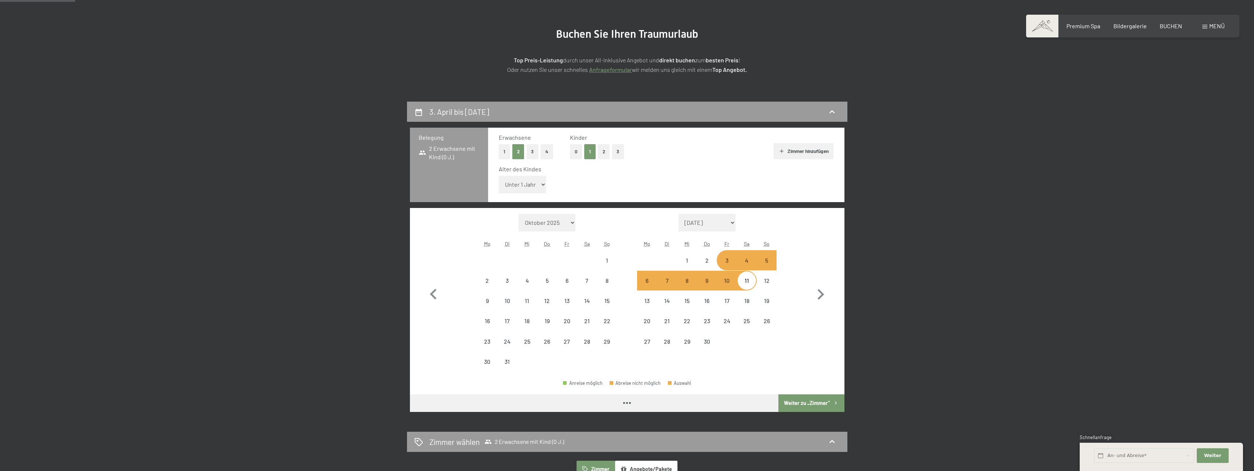
select select "2026-03-01"
select select "2026-04-01"
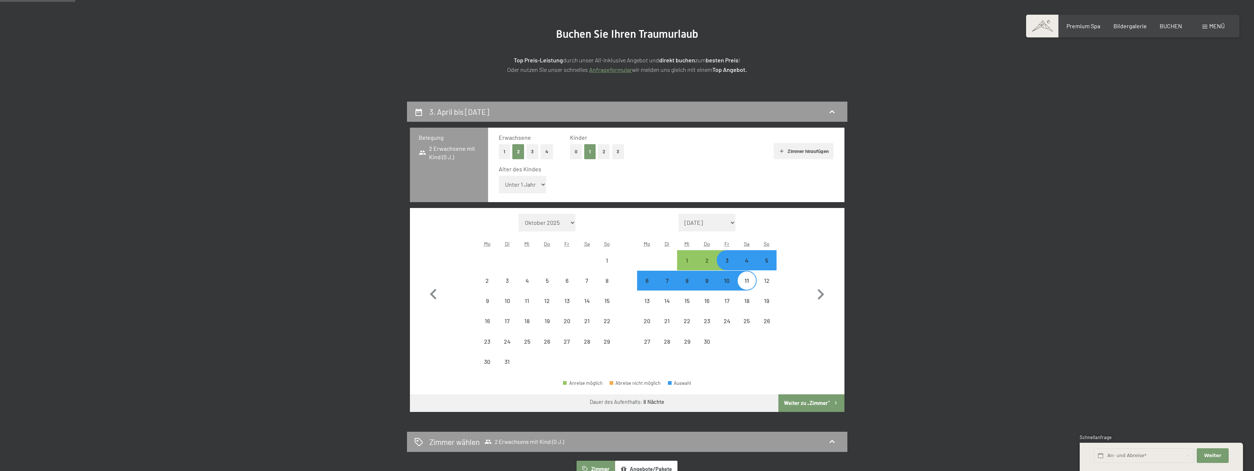
select select "2026-03-01"
select select "2026-04-01"
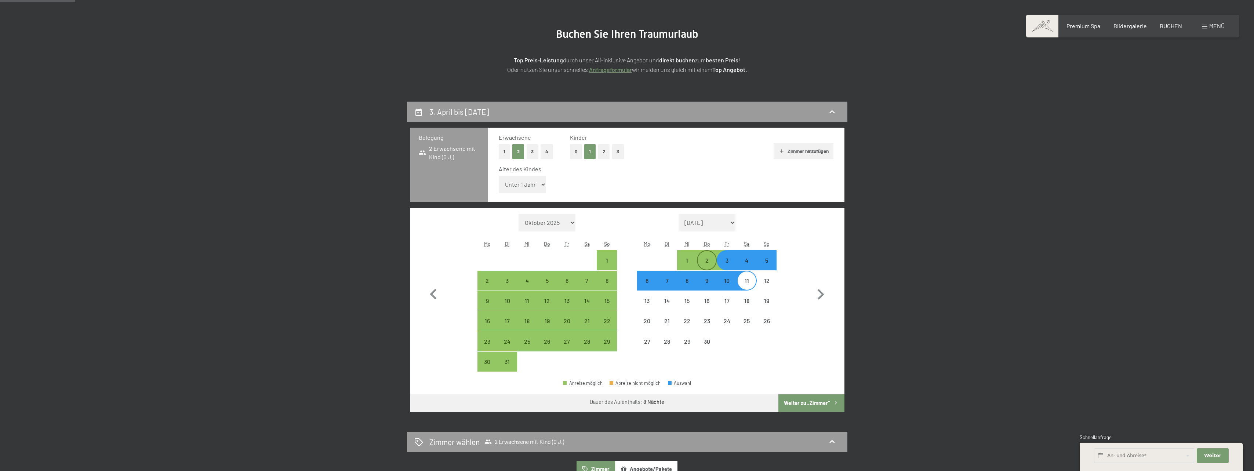
select select "2026-03-01"
select select "2026-04-01"
select select "2026-03-01"
select select "2026-04-01"
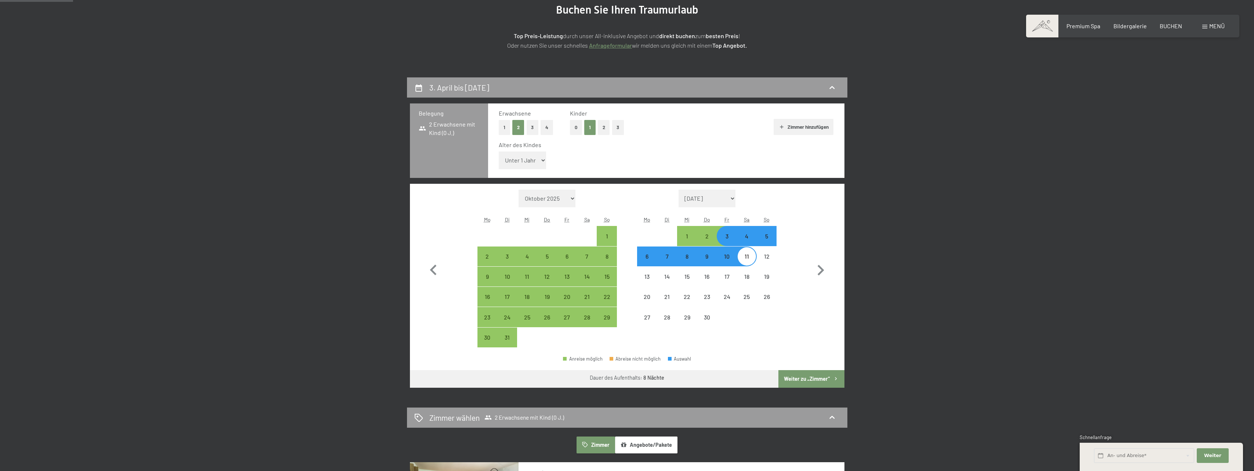
scroll to position [110, 0]
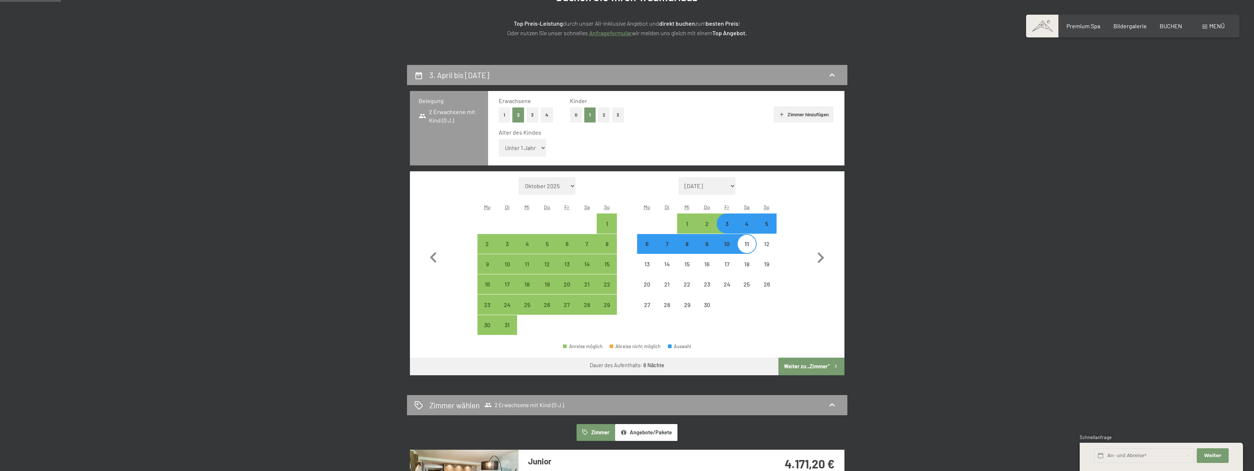
click at [528, 151] on select "Unter 1 Jahr 1 Jahr 2 Jahre 3 Jahre 4 Jahre 5 Jahre 6 Jahre 7 Jahre 8 Jahre 9 J…" at bounding box center [523, 148] width 48 height 18
select select "5"
click at [499, 139] on select "Unter 1 Jahr 1 Jahr 2 Jahre 3 Jahre 4 Jahre 5 Jahre 6 Jahre 7 Jahre 8 Jahre 9 J…" at bounding box center [523, 148] width 48 height 18
select select "2026-03-01"
select select "2026-04-01"
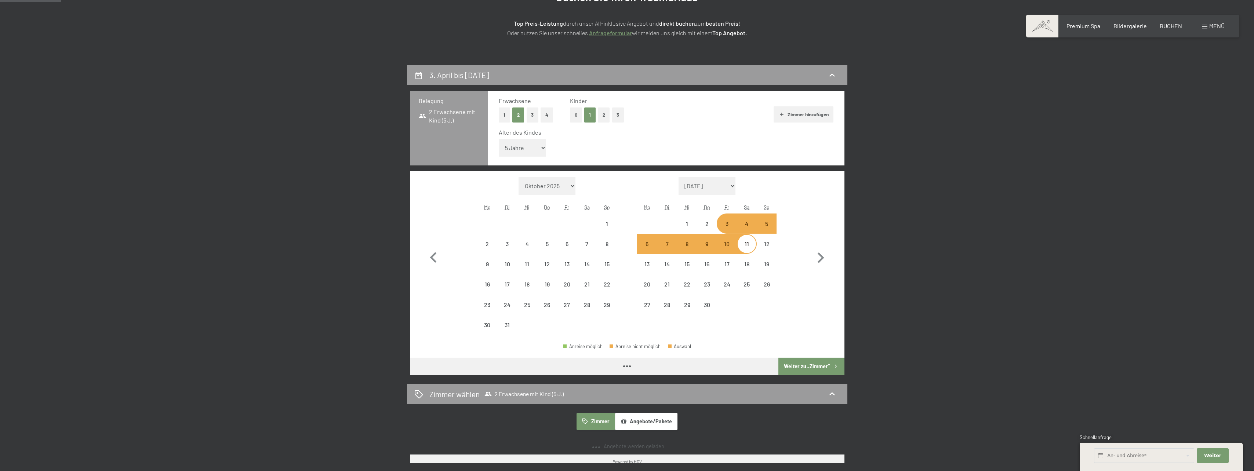
select select "2026-03-01"
select select "2026-04-01"
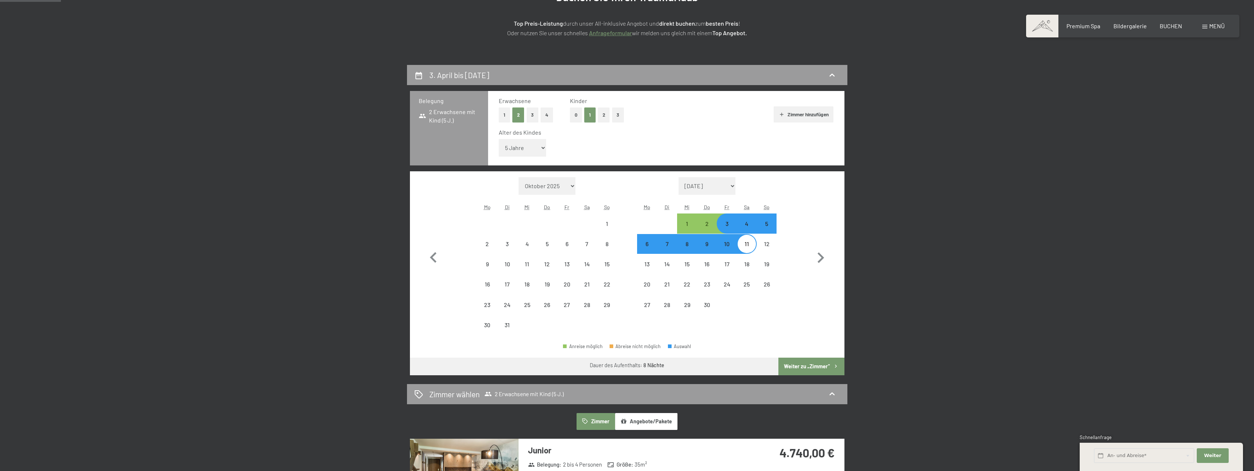
select select "2026-03-01"
select select "2026-04-01"
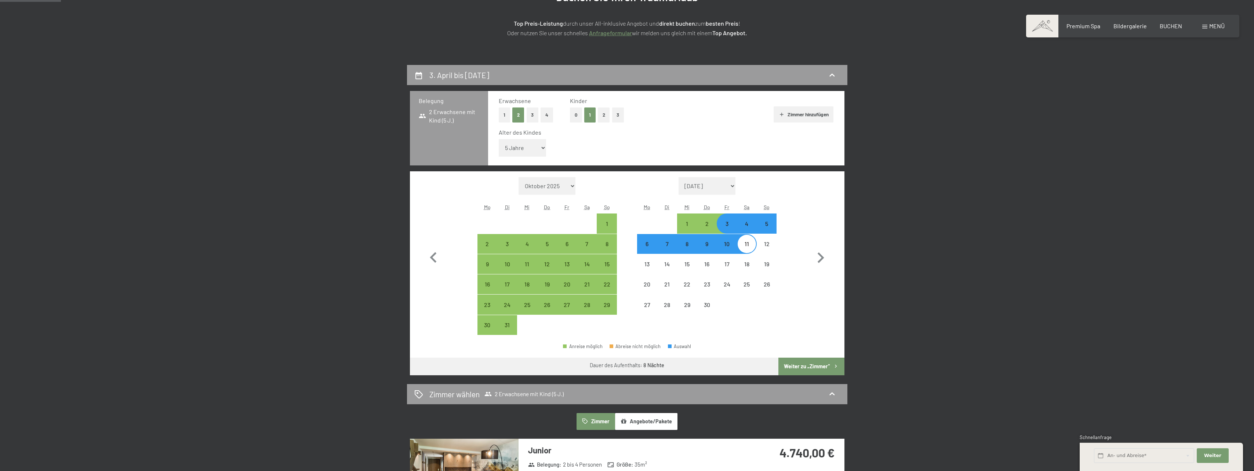
click at [827, 367] on button "Weiter zu „Zimmer“" at bounding box center [811, 367] width 66 height 18
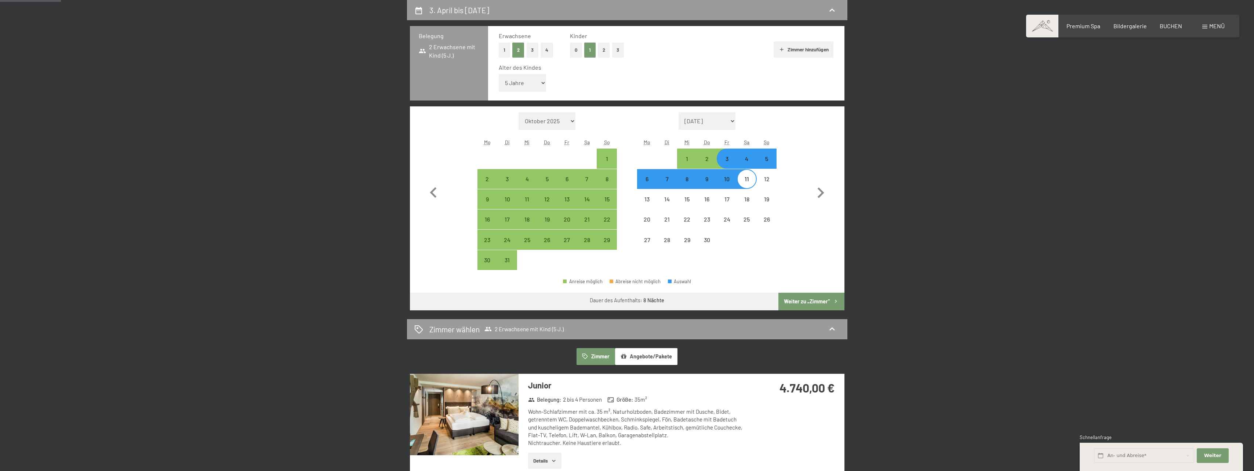
select select "2026-03-01"
select select "2026-04-01"
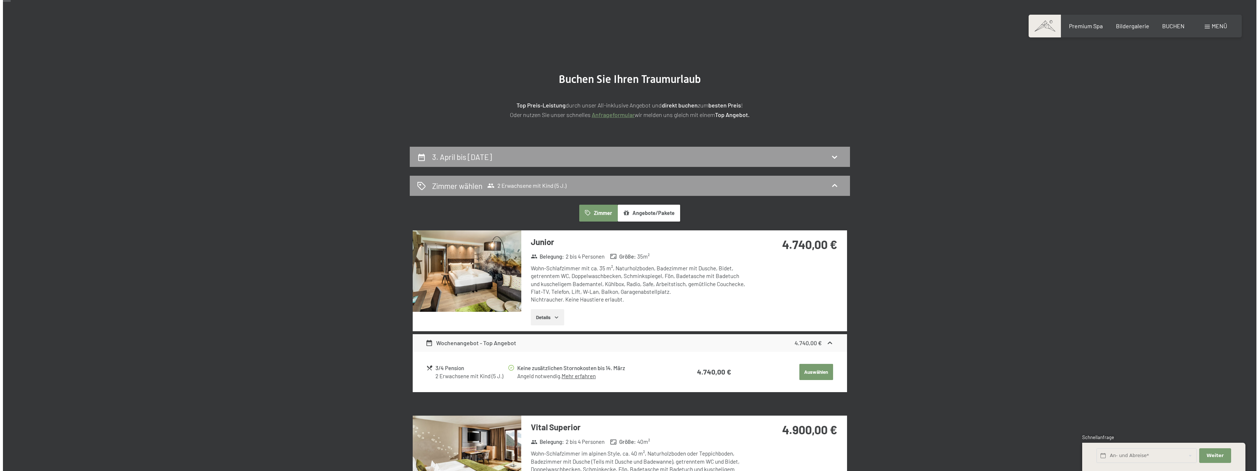
scroll to position [0, 0]
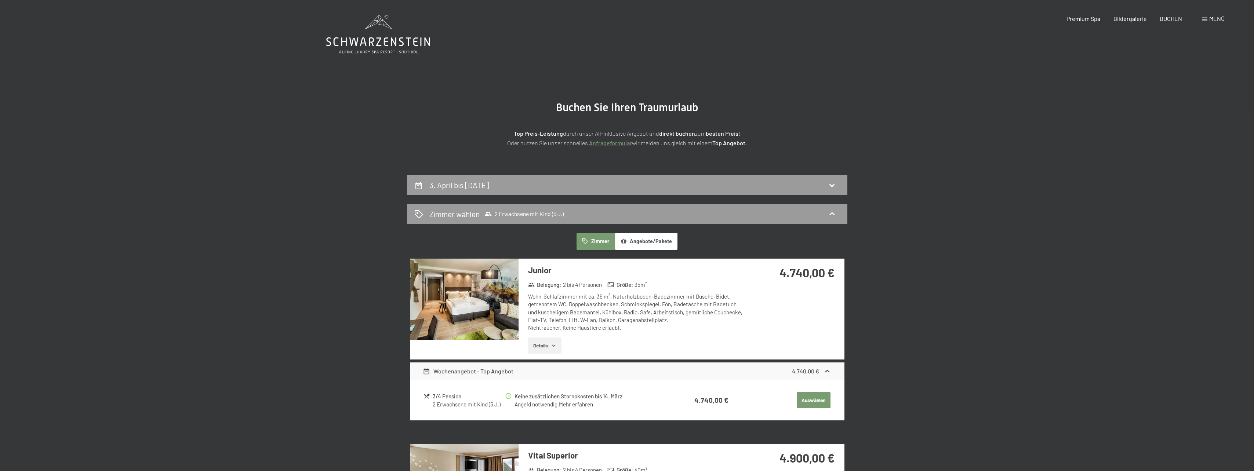
click at [1210, 21] on span "Menü" at bounding box center [1216, 18] width 15 height 7
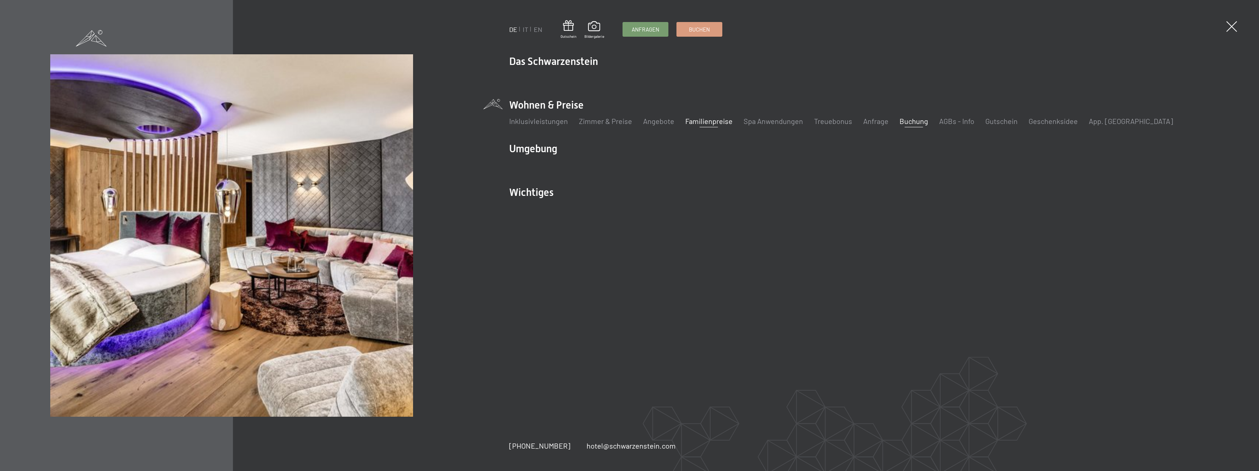
click at [703, 123] on link "Familienpreise" at bounding box center [708, 121] width 47 height 9
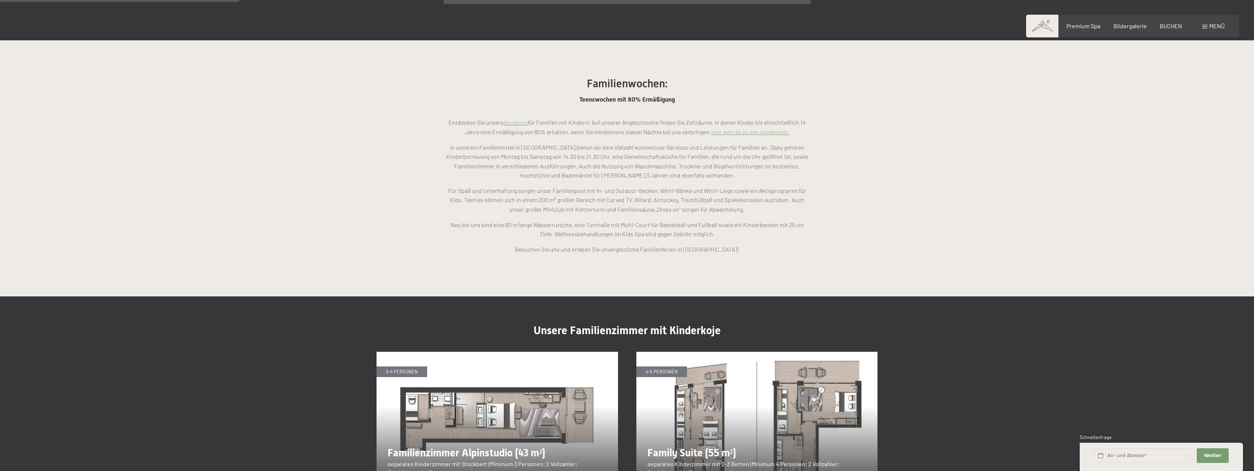
scroll to position [954, 0]
